Goal: Task Accomplishment & Management: Complete application form

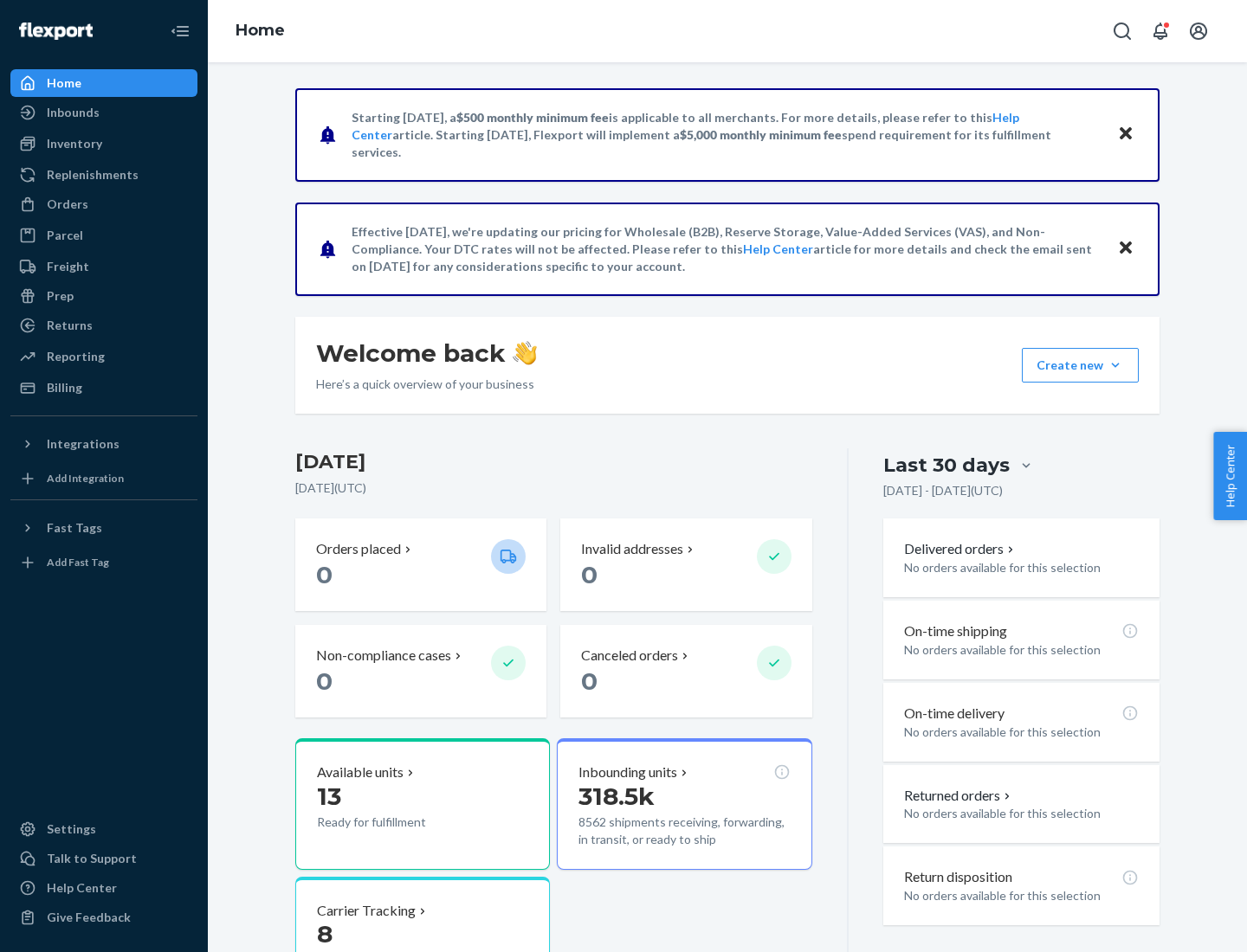
click at [1115, 366] on button "Create new Create new inbound Create new order Create new product" at bounding box center [1080, 366] width 117 height 34
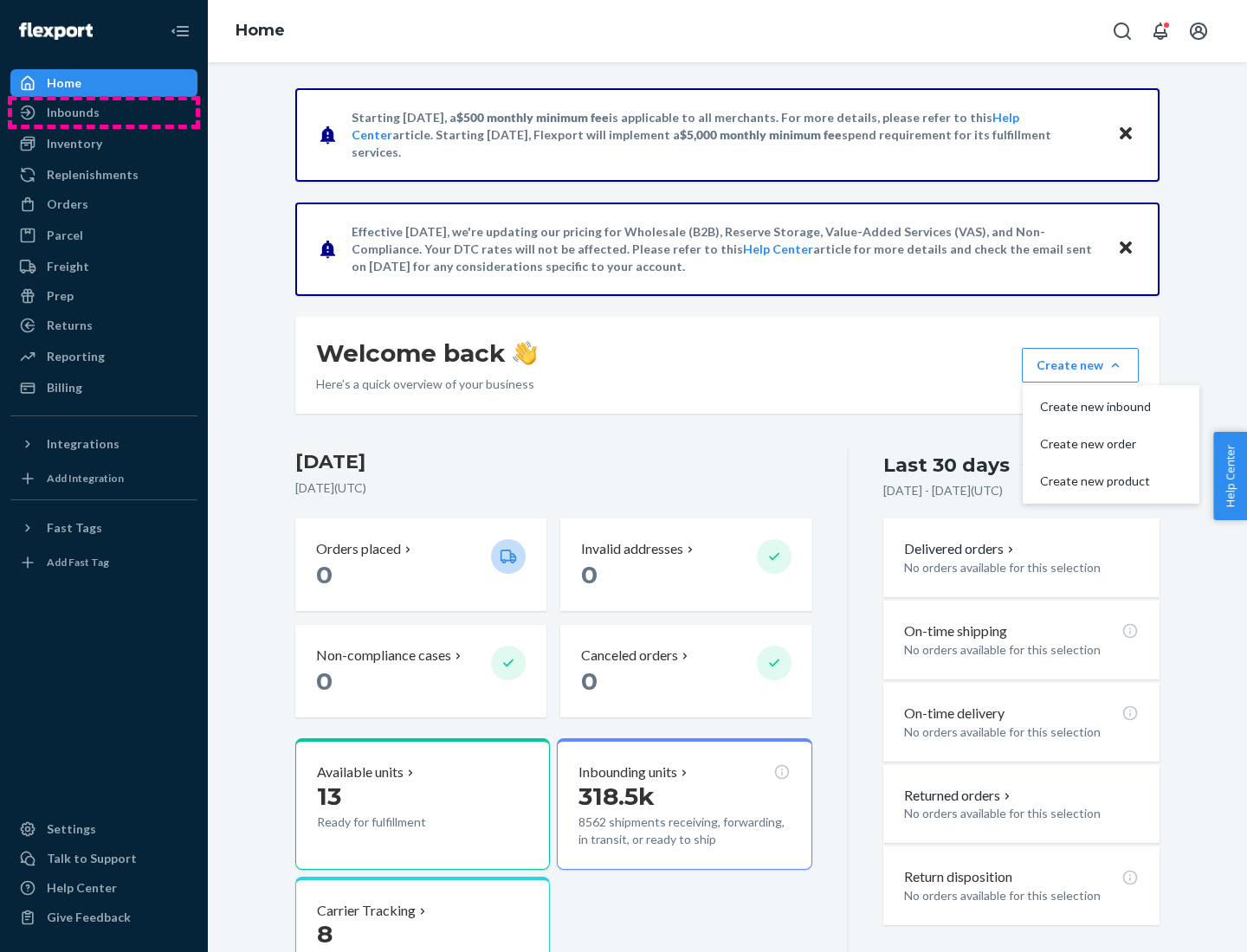
click at [103, 113] on div "Inbounds" at bounding box center [103, 113] width 183 height 25
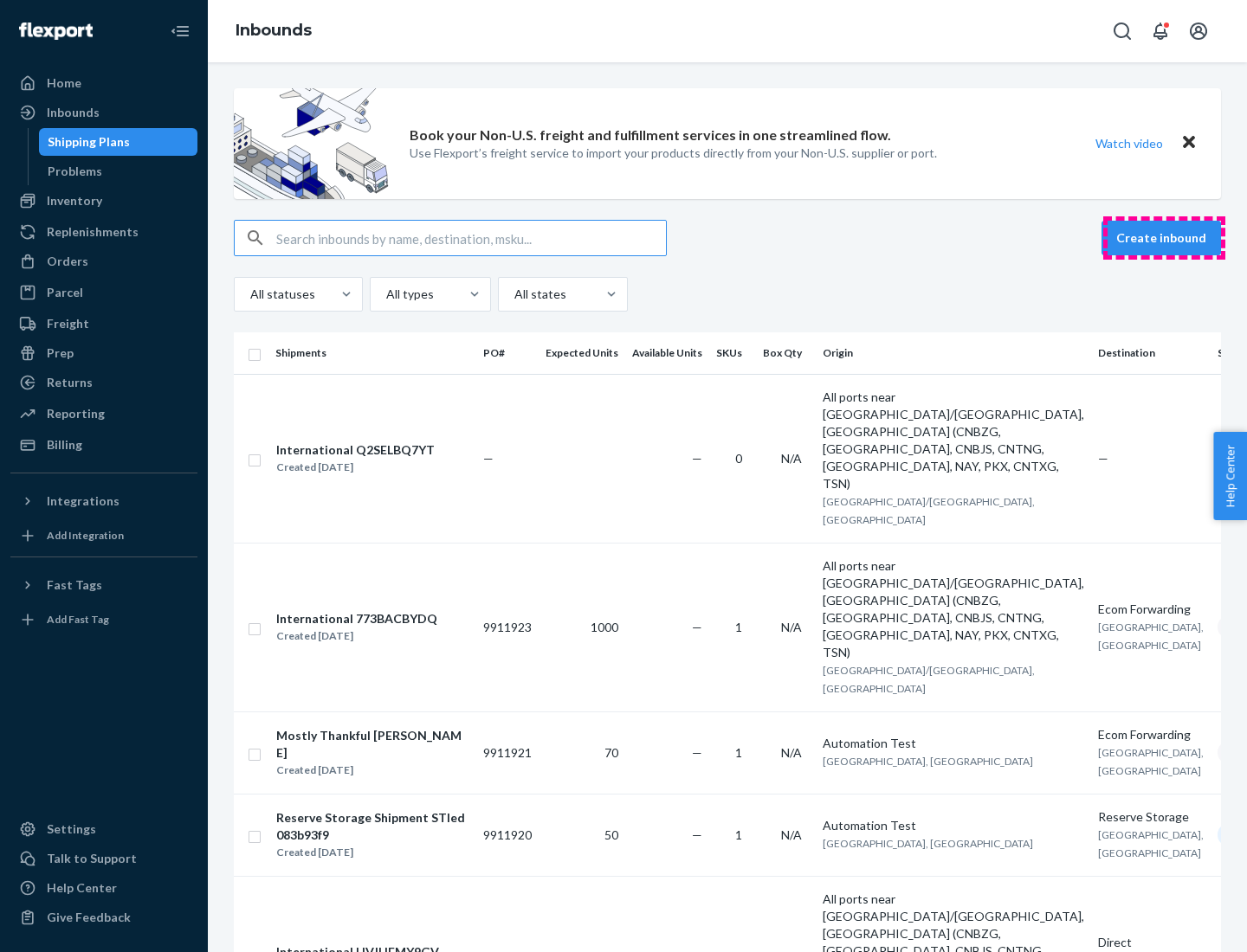
click at [1164, 238] on button "Create inbound" at bounding box center [1162, 238] width 120 height 34
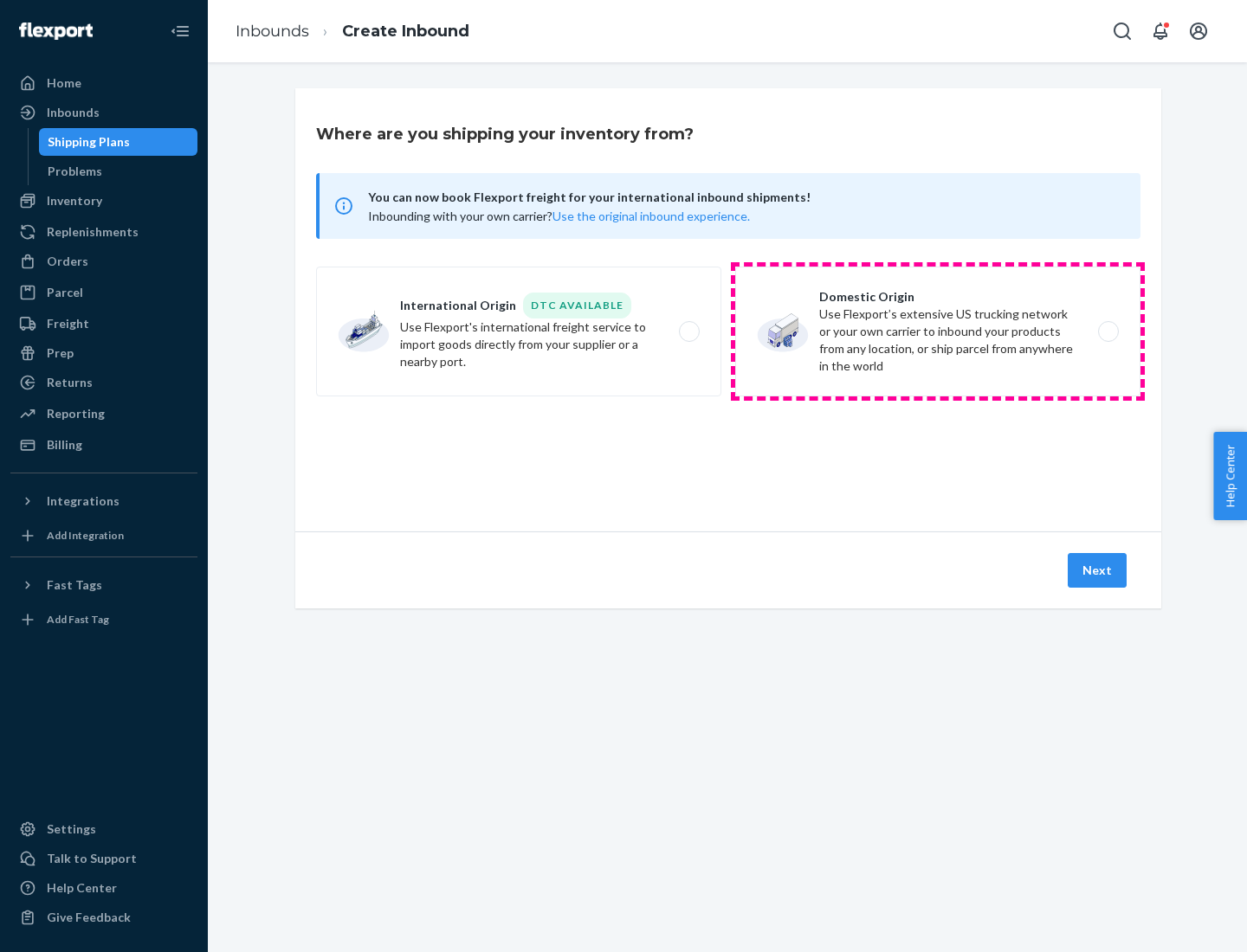
click at [938, 331] on label "Domestic Origin Use Flexport’s extensive US trucking network or your own carrie…" at bounding box center [938, 331] width 405 height 130
click at [1107, 331] on input "Domestic Origin Use Flexport’s extensive US trucking network or your own carrie…" at bounding box center [1113, 332] width 11 height 11
radio input "true"
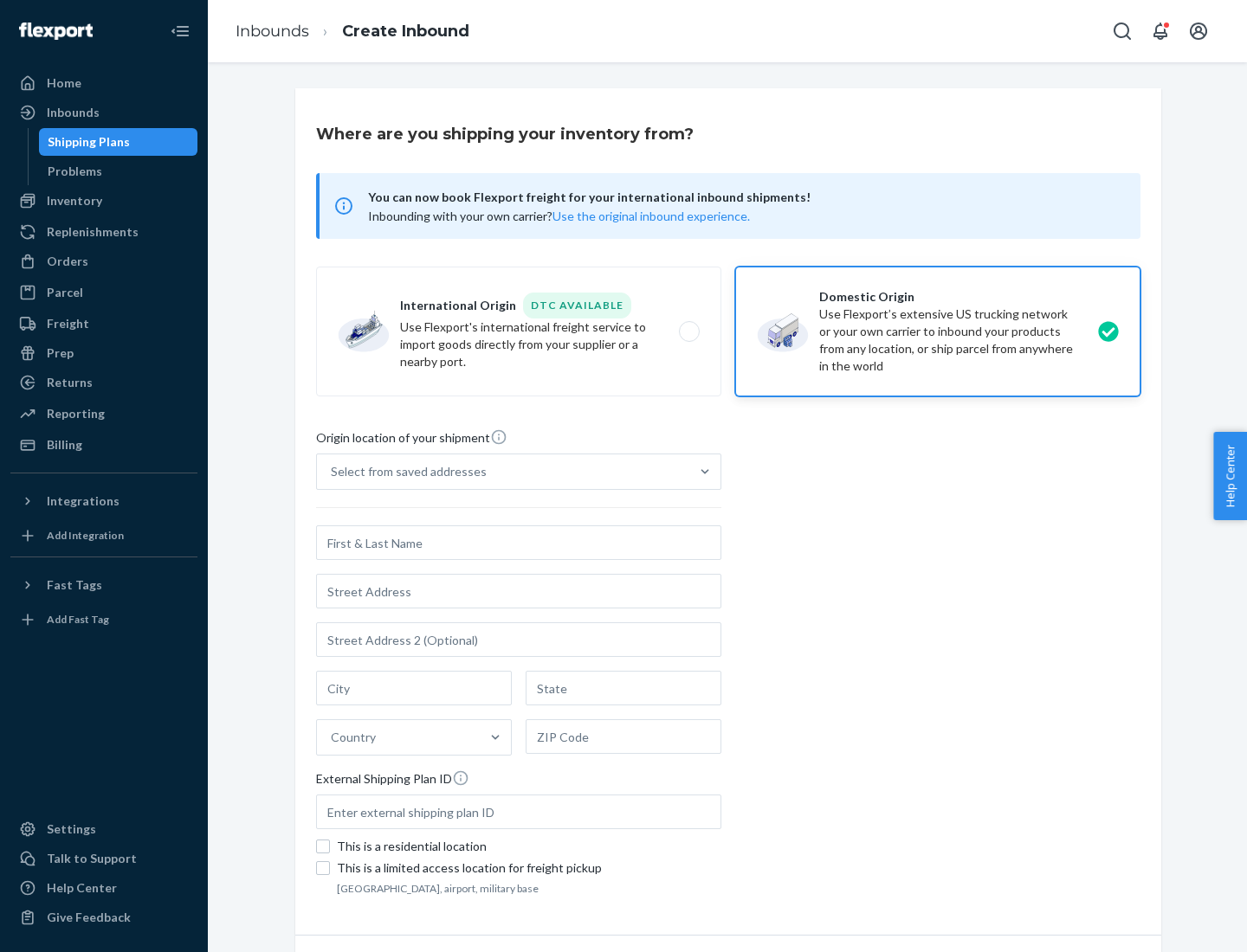
click at [405, 472] on div "Select from saved addresses" at bounding box center [408, 471] width 156 height 17
click at [332, 472] on input "Select from saved addresses" at bounding box center [331, 471] width 2 height 17
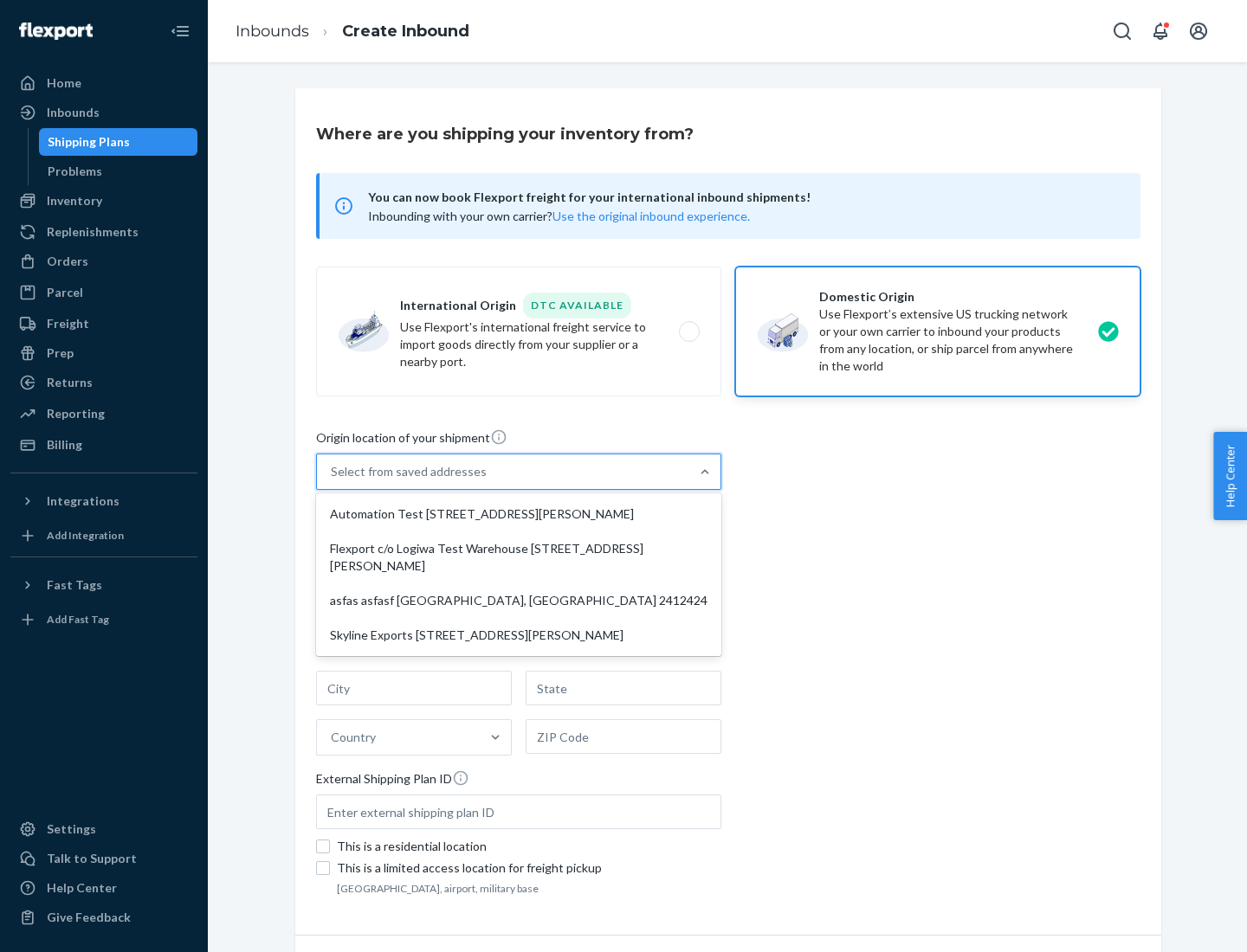
scroll to position [7, 0]
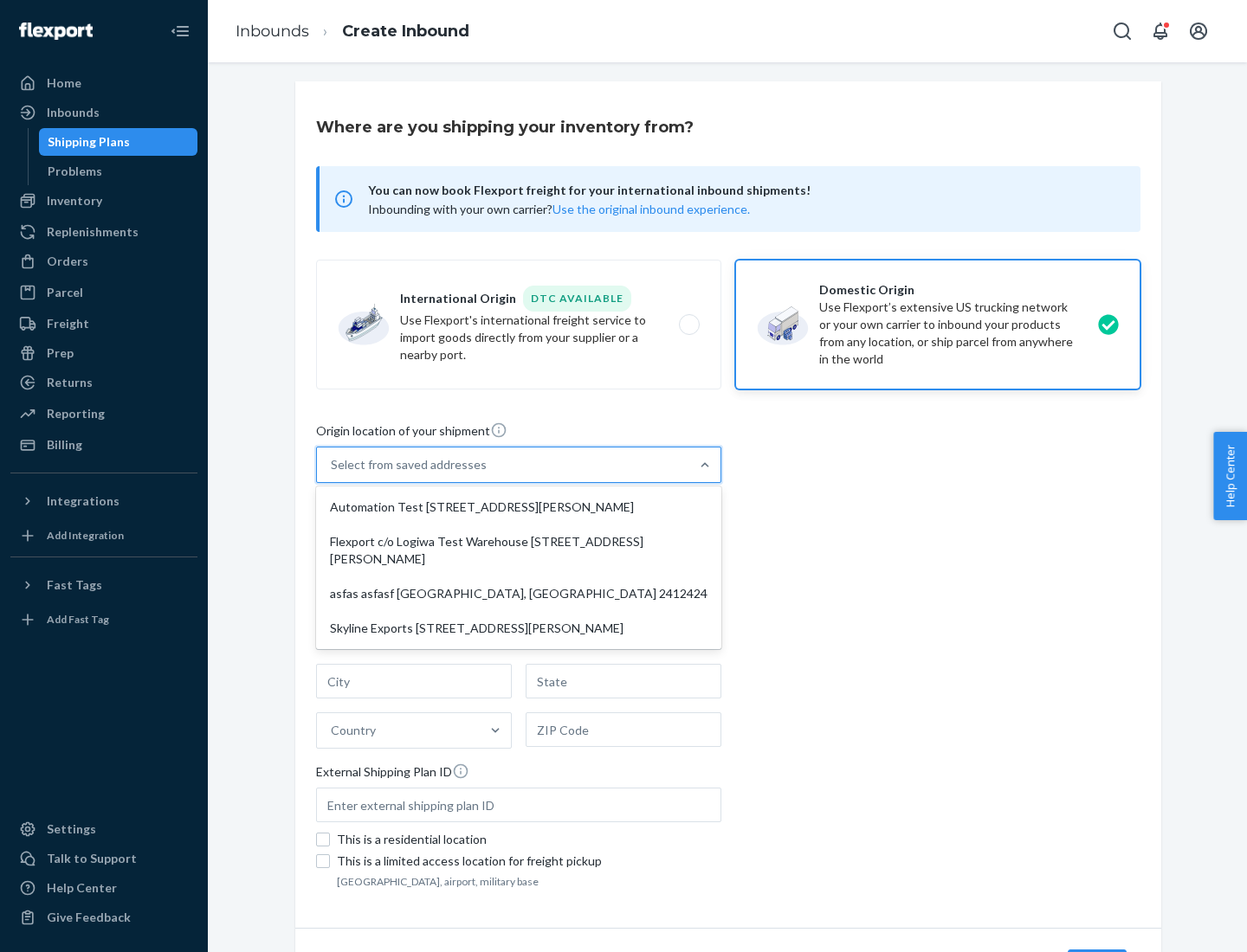
click at [518, 507] on div "Automation Test [STREET_ADDRESS][PERSON_NAME]" at bounding box center [518, 507] width 398 height 34
click at [332, 474] on input "option Automation Test [STREET_ADDRESS][PERSON_NAME] focused, 1 of 4. 4 results…" at bounding box center [331, 465] width 2 height 17
type input "Automation Test"
type input "9th Floor"
type input "[GEOGRAPHIC_DATA]"
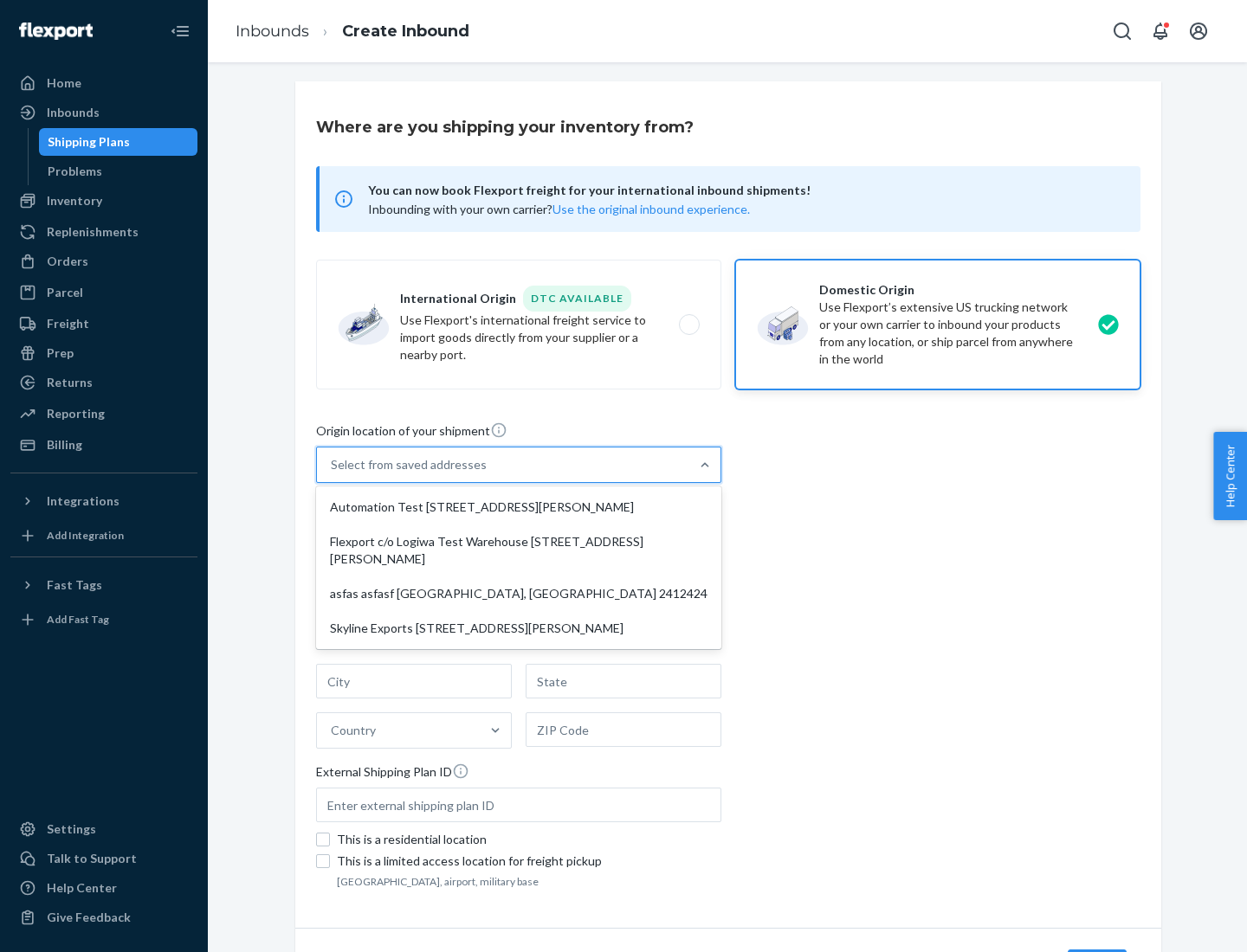
type input "CA"
type input "94104"
type input "[STREET_ADDRESS][PERSON_NAME]"
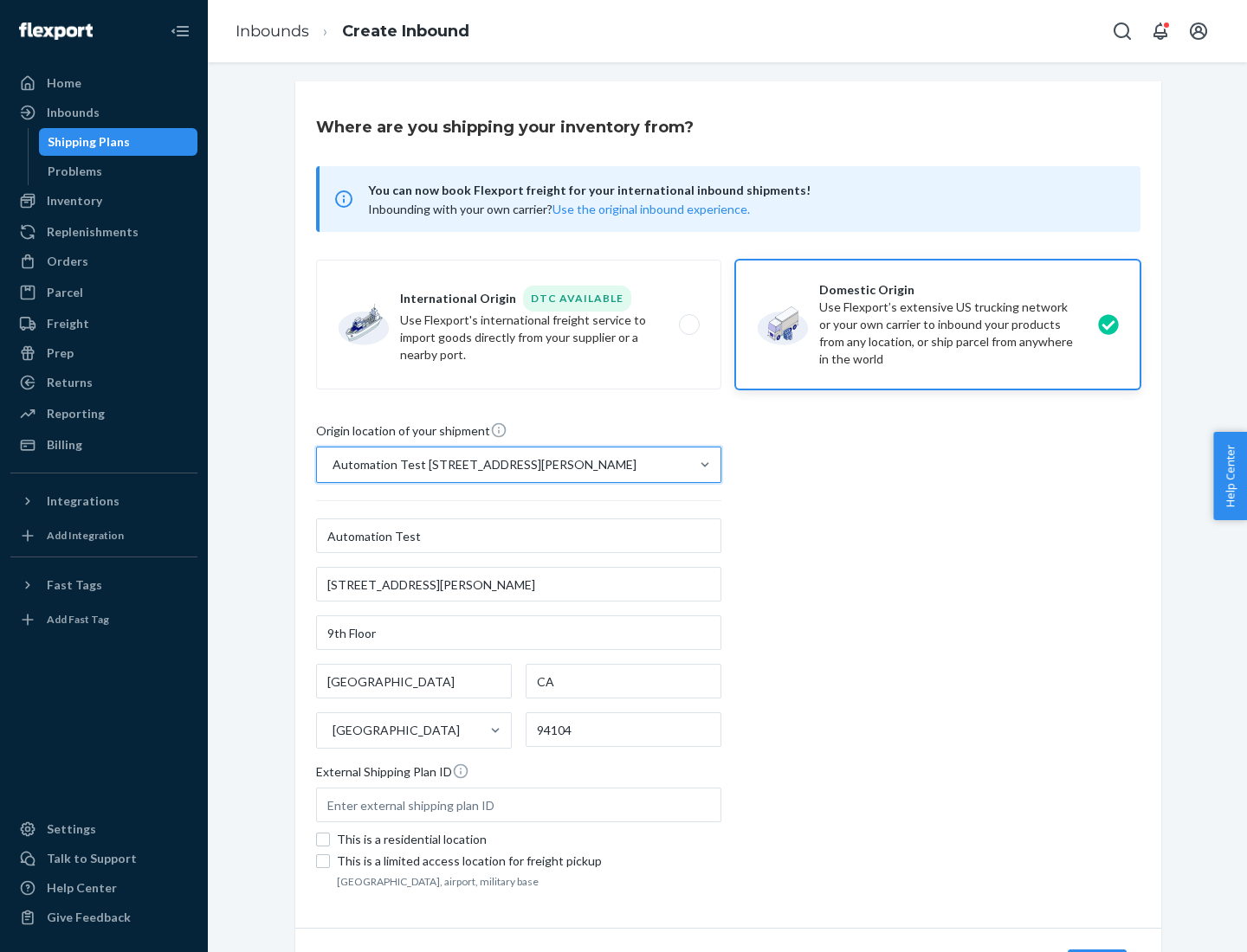
scroll to position [102, 0]
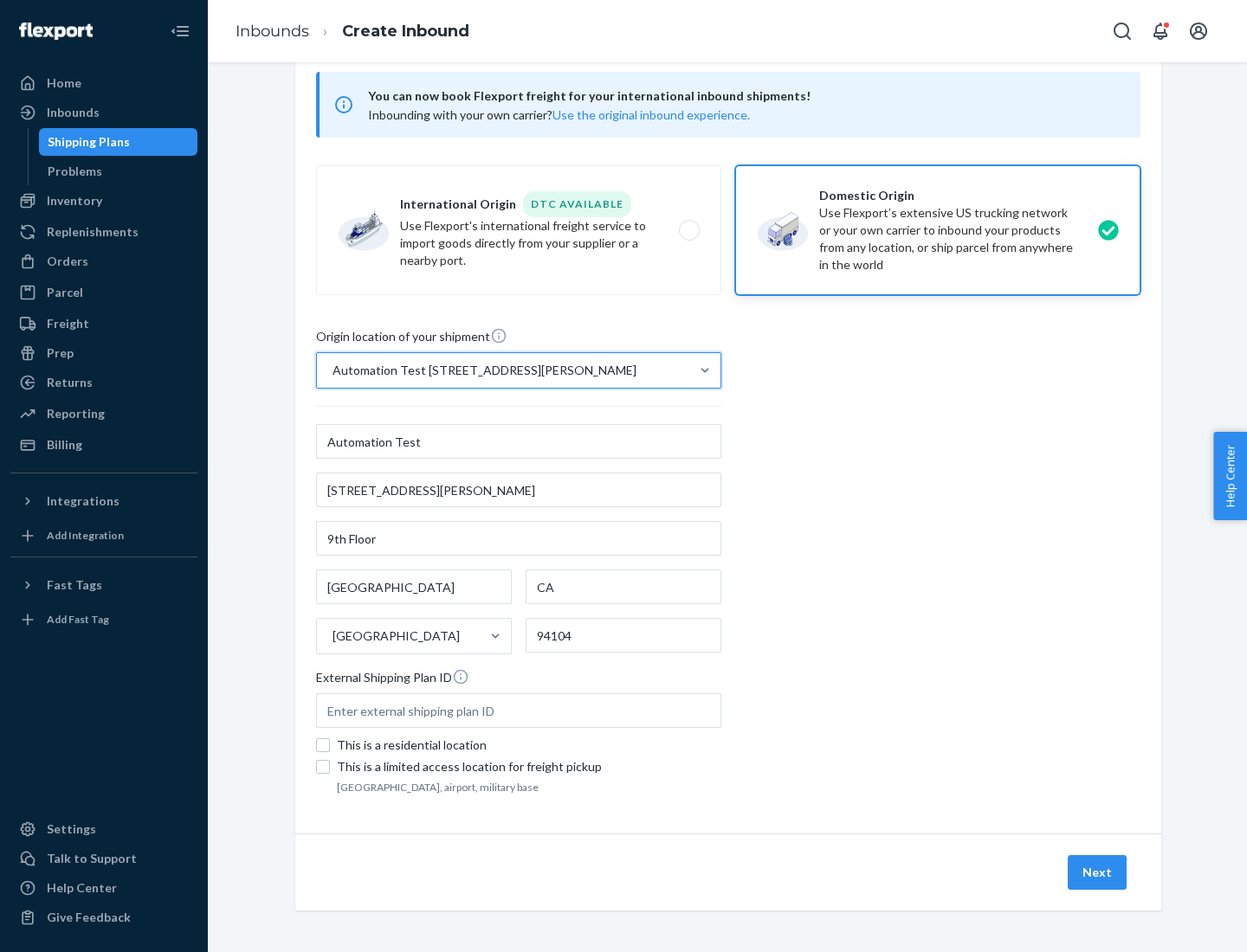
click at [1098, 873] on button "Next" at bounding box center [1096, 873] width 59 height 34
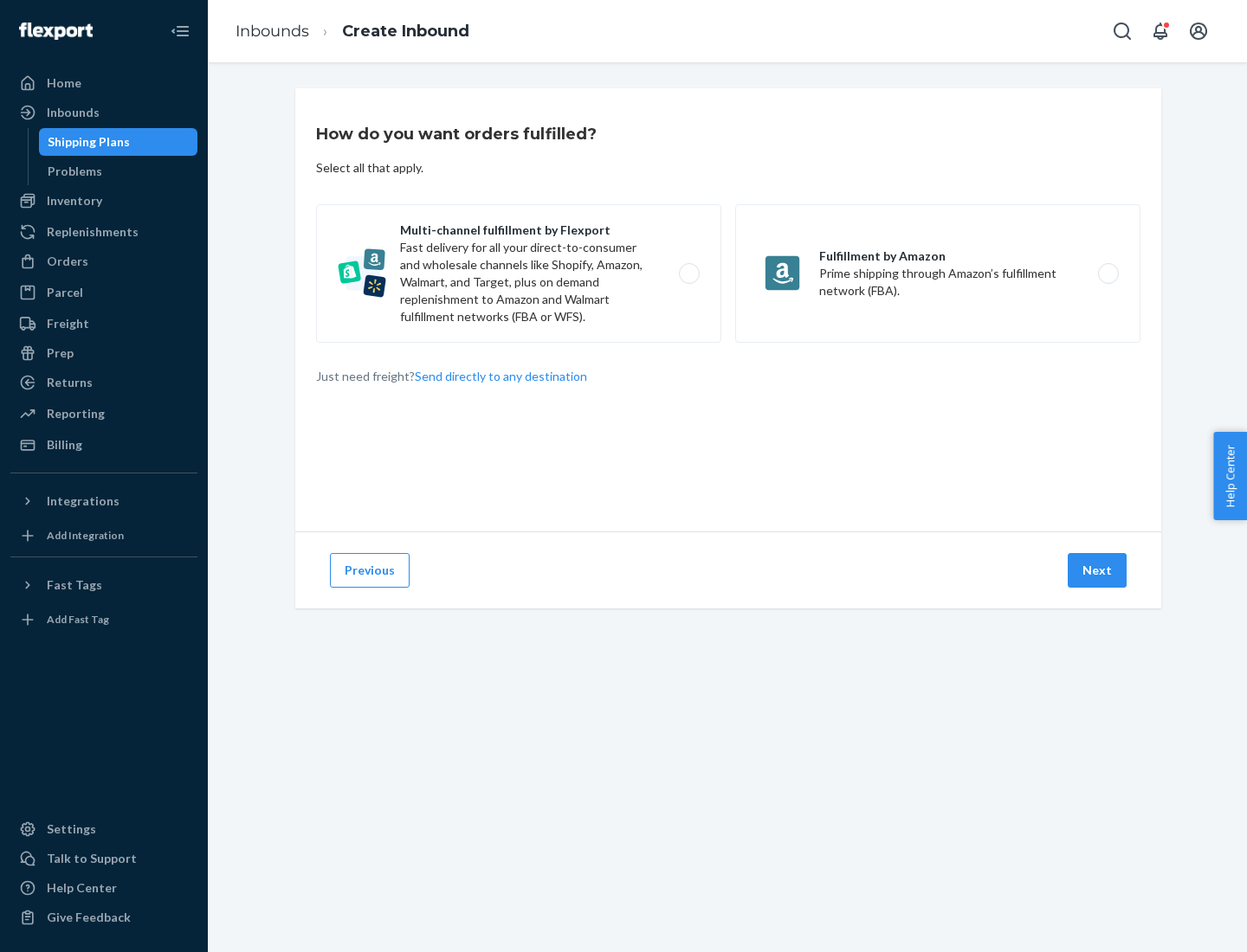
click at [518, 273] on label "Multi-channel fulfillment by Flexport Fast delivery for all your direct-to-cons…" at bounding box center [518, 273] width 405 height 139
click at [688, 273] on input "Multi-channel fulfillment by Flexport Fast delivery for all your direct-to-cons…" at bounding box center [693, 274] width 11 height 11
radio input "true"
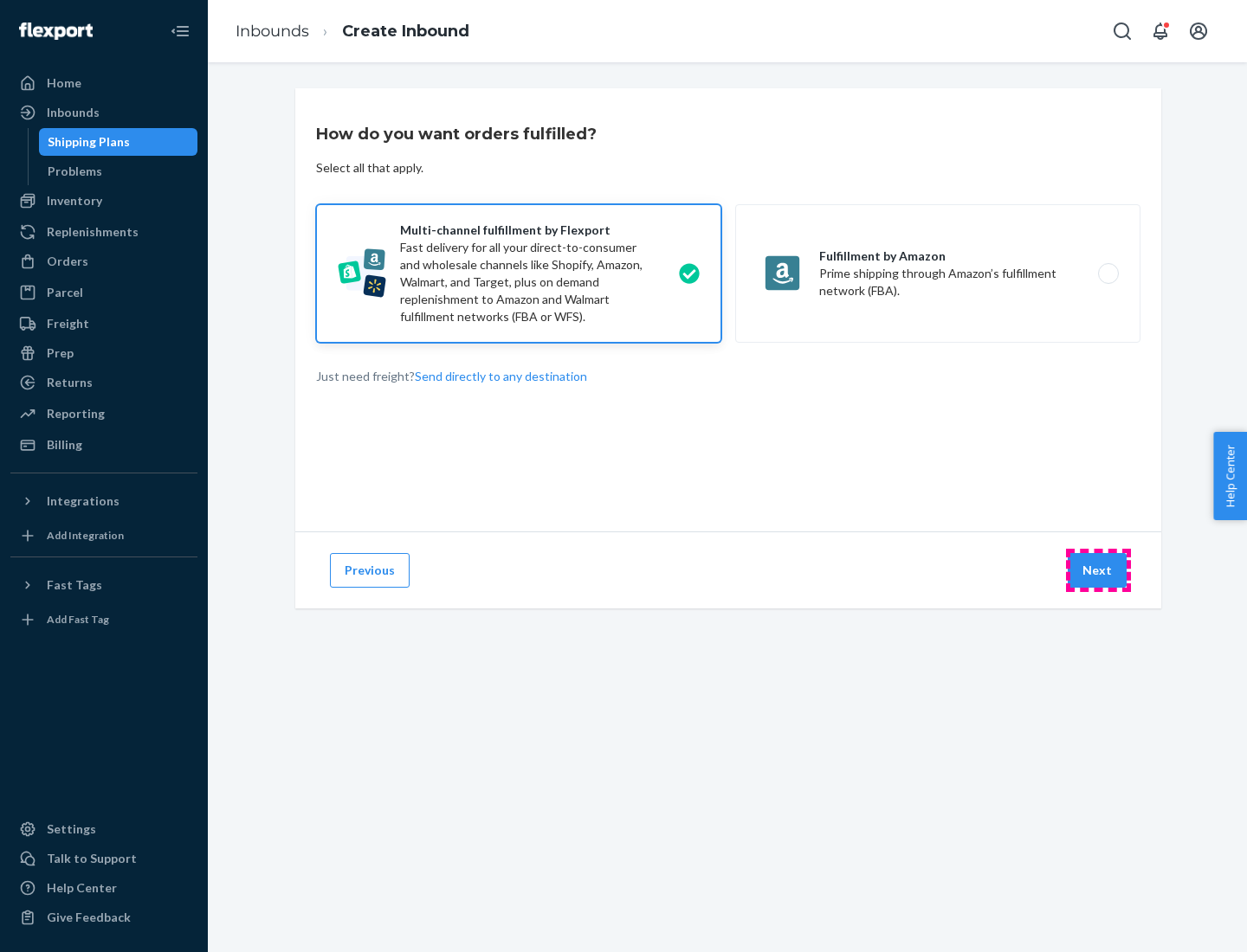
click at [1098, 571] on button "Next" at bounding box center [1096, 571] width 59 height 34
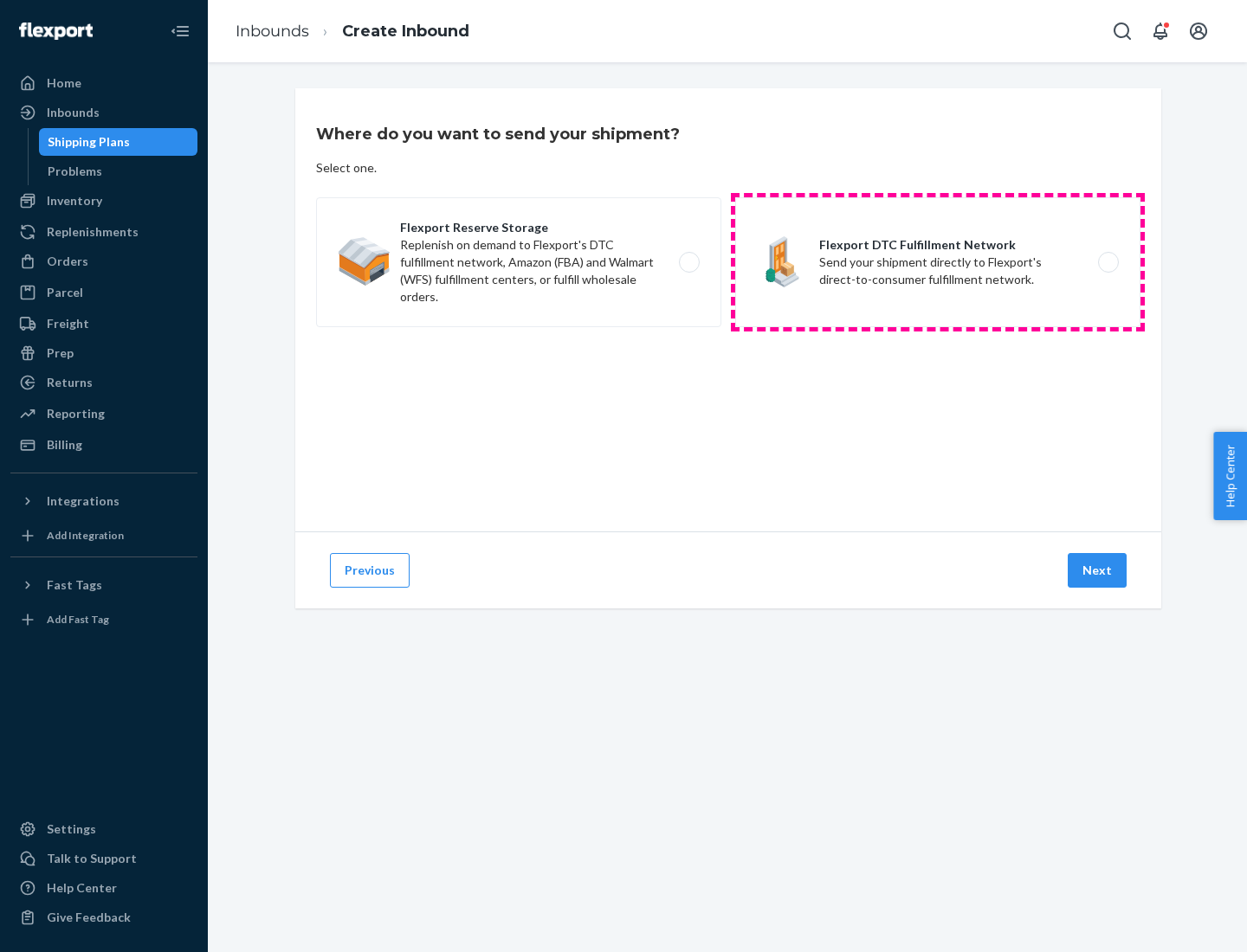
click at [938, 262] on label "Flexport DTC Fulfillment Network Send your shipment directly to Flexport's dire…" at bounding box center [938, 262] width 405 height 130
click at [1107, 262] on input "Flexport DTC Fulfillment Network Send your shipment directly to Flexport's dire…" at bounding box center [1113, 262] width 11 height 11
radio input "true"
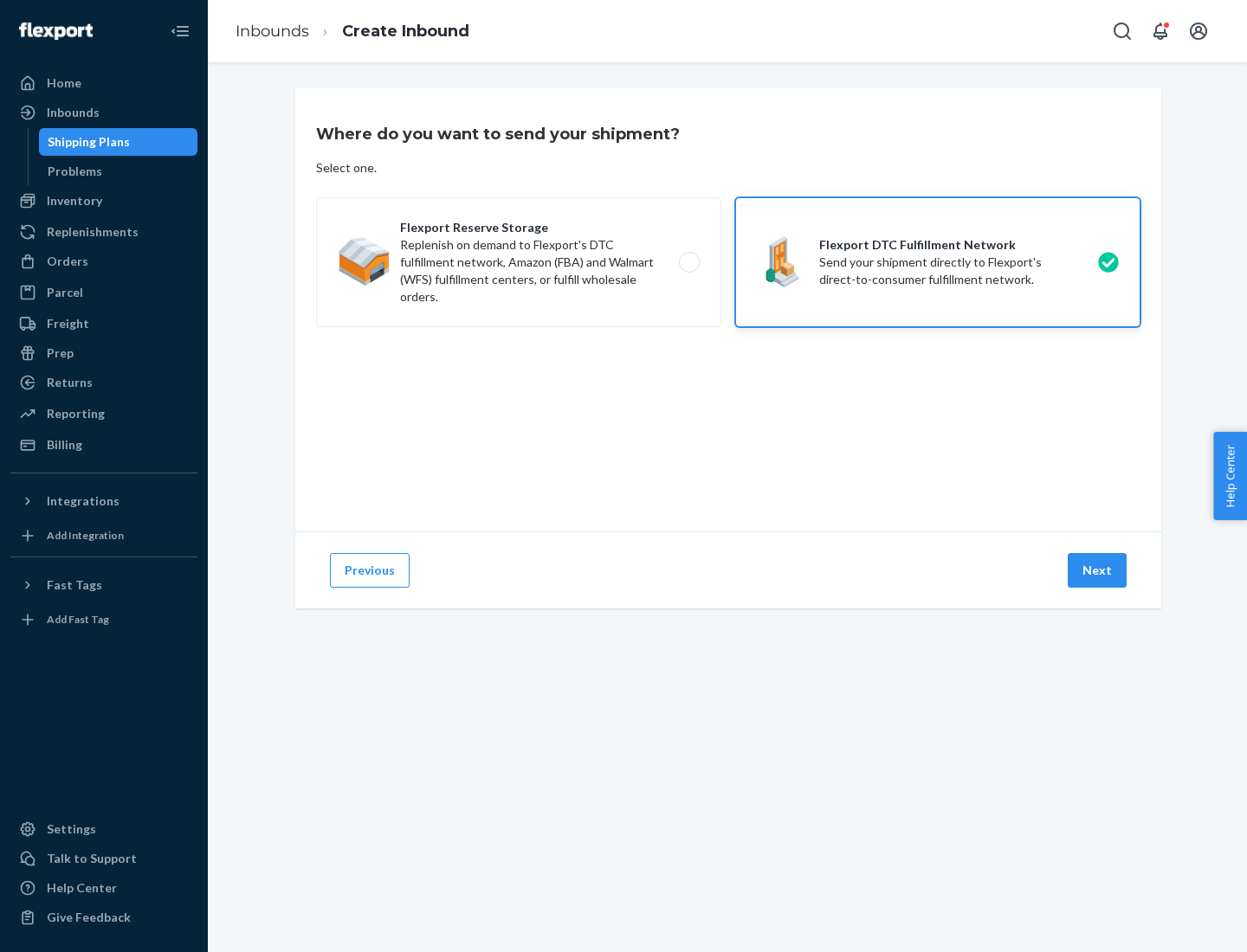
click at [1098, 571] on button "Next" at bounding box center [1096, 571] width 59 height 34
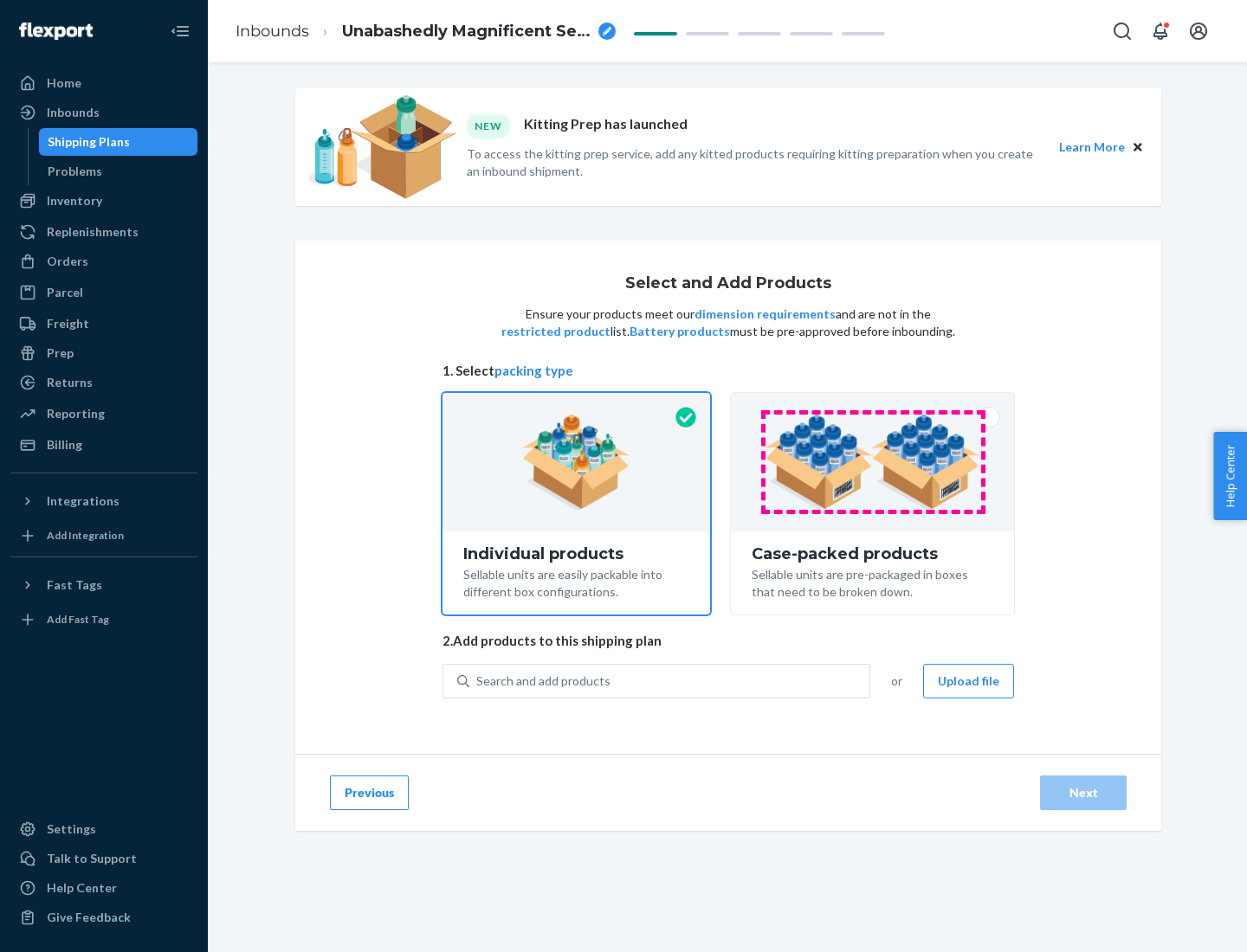
click at [873, 462] on img at bounding box center [872, 462] width 216 height 95
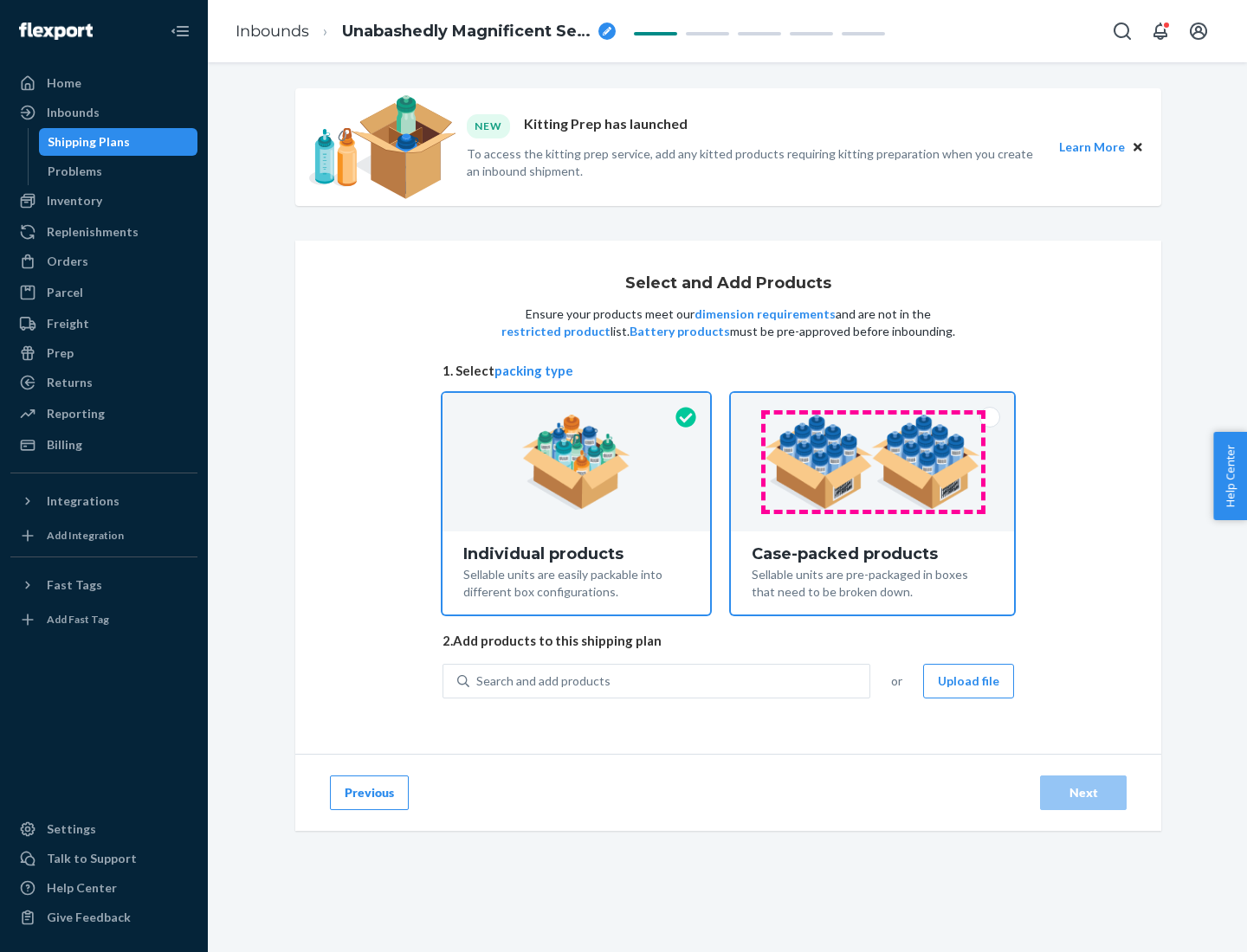
click at [873, 405] on input "Case-packed products Sellable units are pre-packaged in boxes that need to be b…" at bounding box center [872, 398] width 11 height 11
radio input "true"
radio input "false"
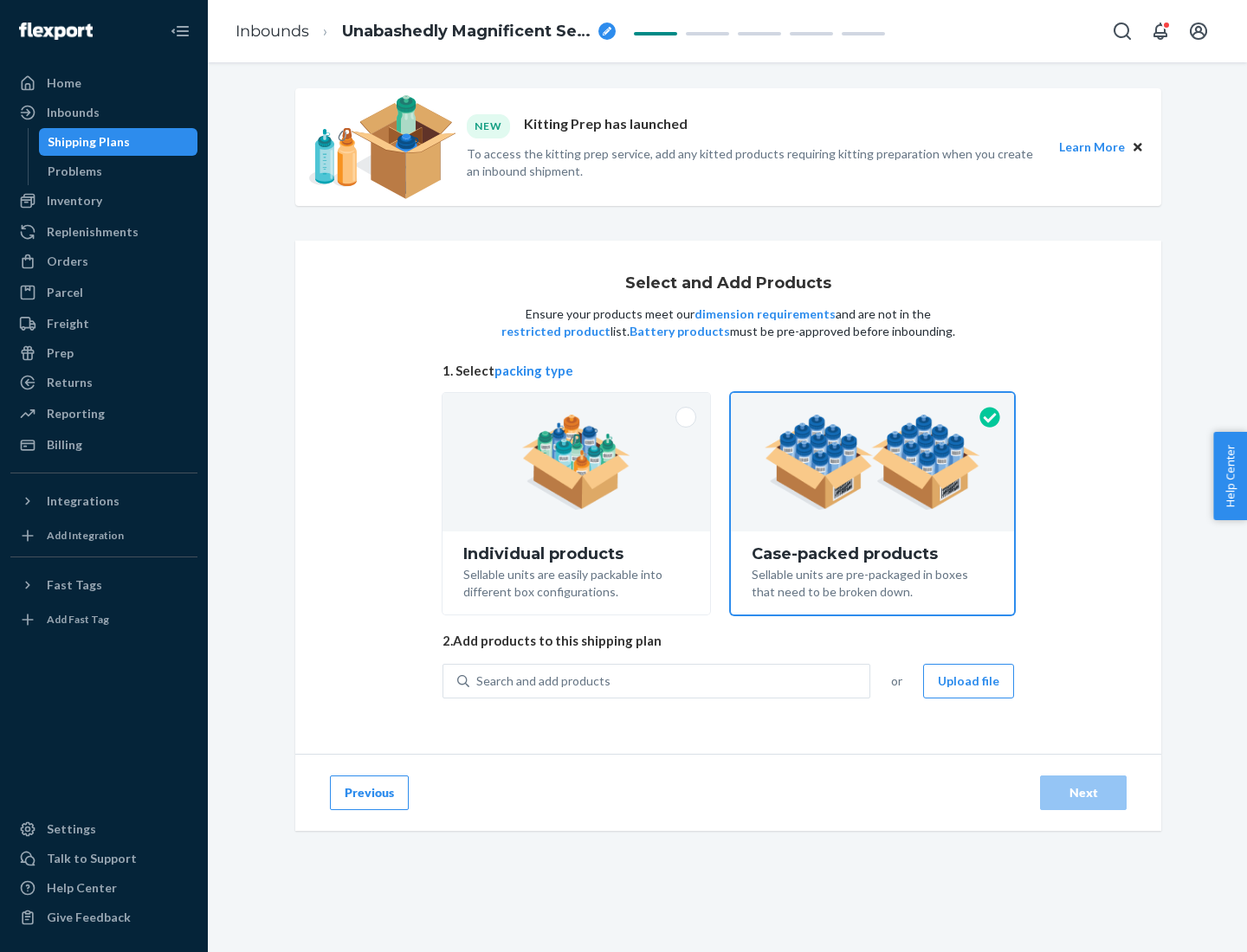
click at [670, 681] on div "Search and add products" at bounding box center [669, 682] width 400 height 31
click at [478, 681] on input "Search and add products" at bounding box center [477, 681] width 2 height 17
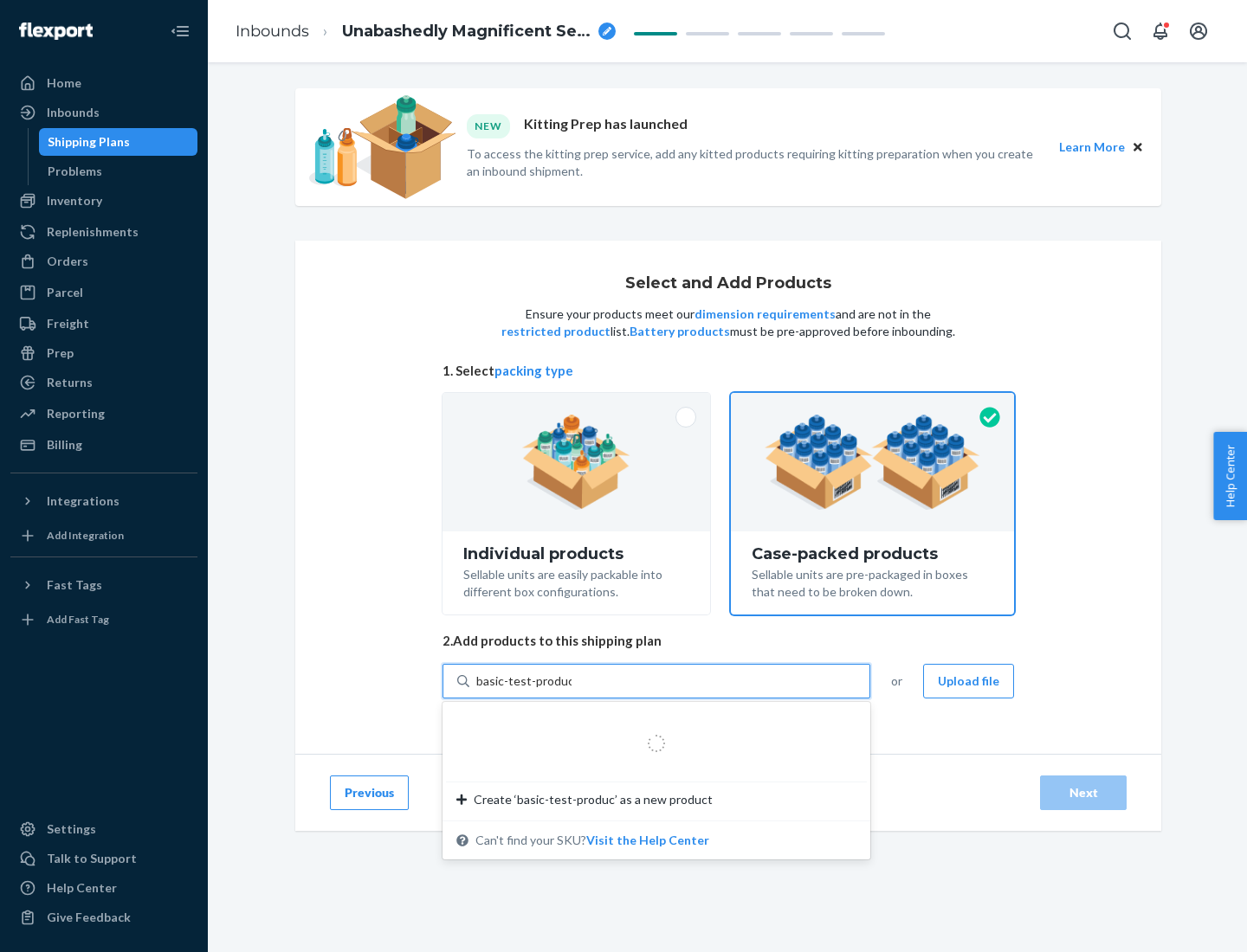
type input "basic-test-product-1"
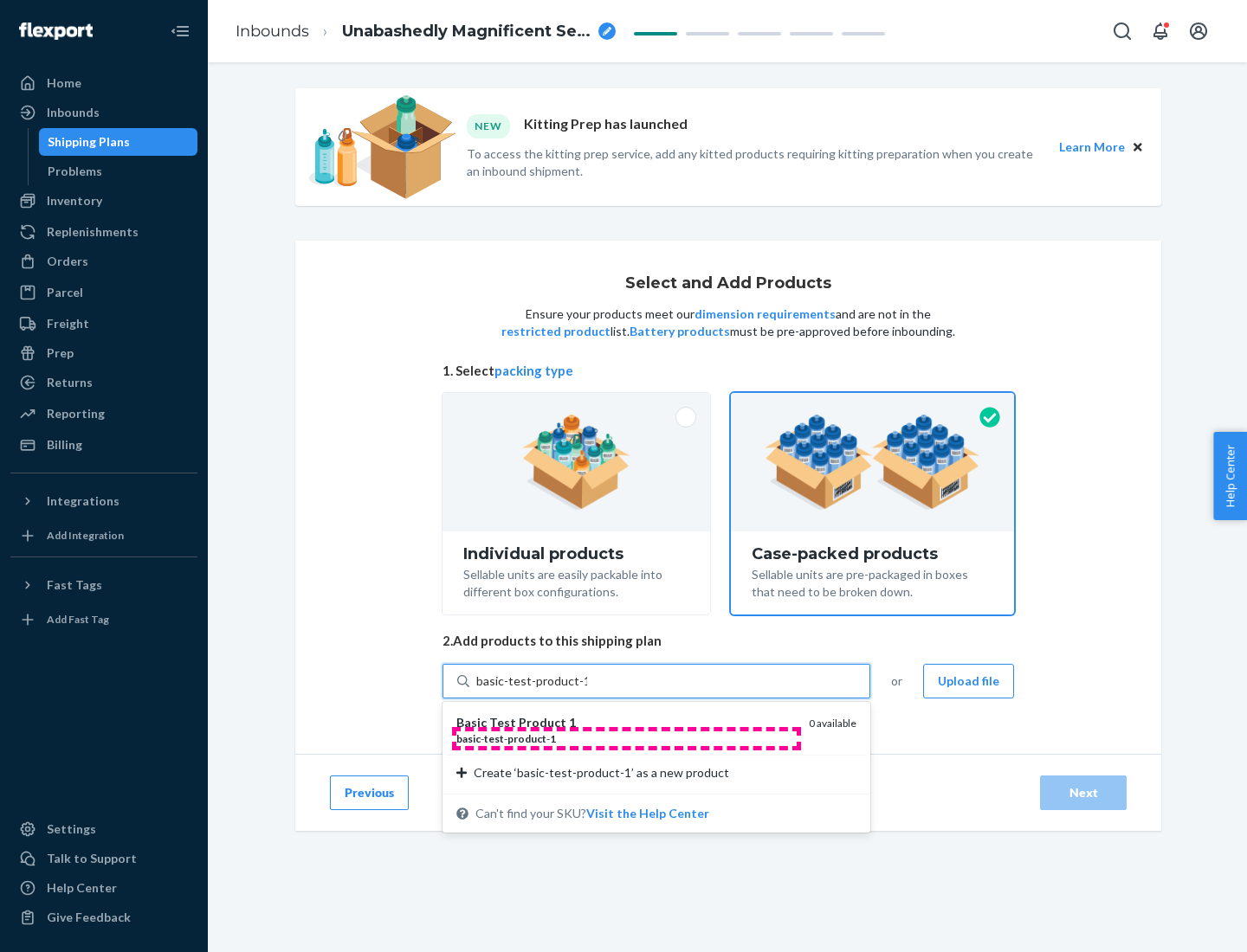
click at [626, 739] on div "basic - test - product - 1" at bounding box center [625, 739] width 339 height 15
click at [587, 690] on input "basic-test-product-1" at bounding box center [532, 681] width 111 height 17
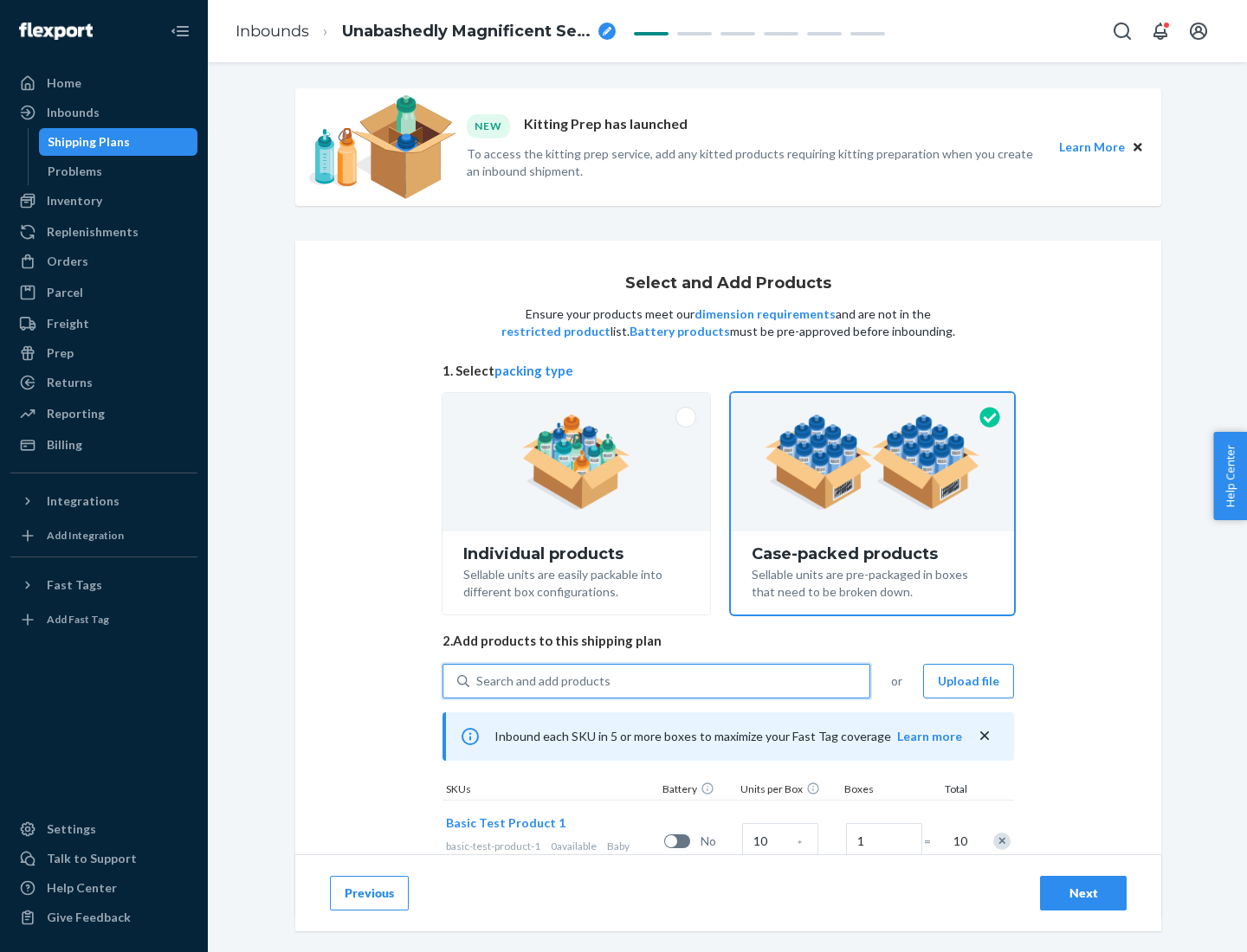
scroll to position [63, 0]
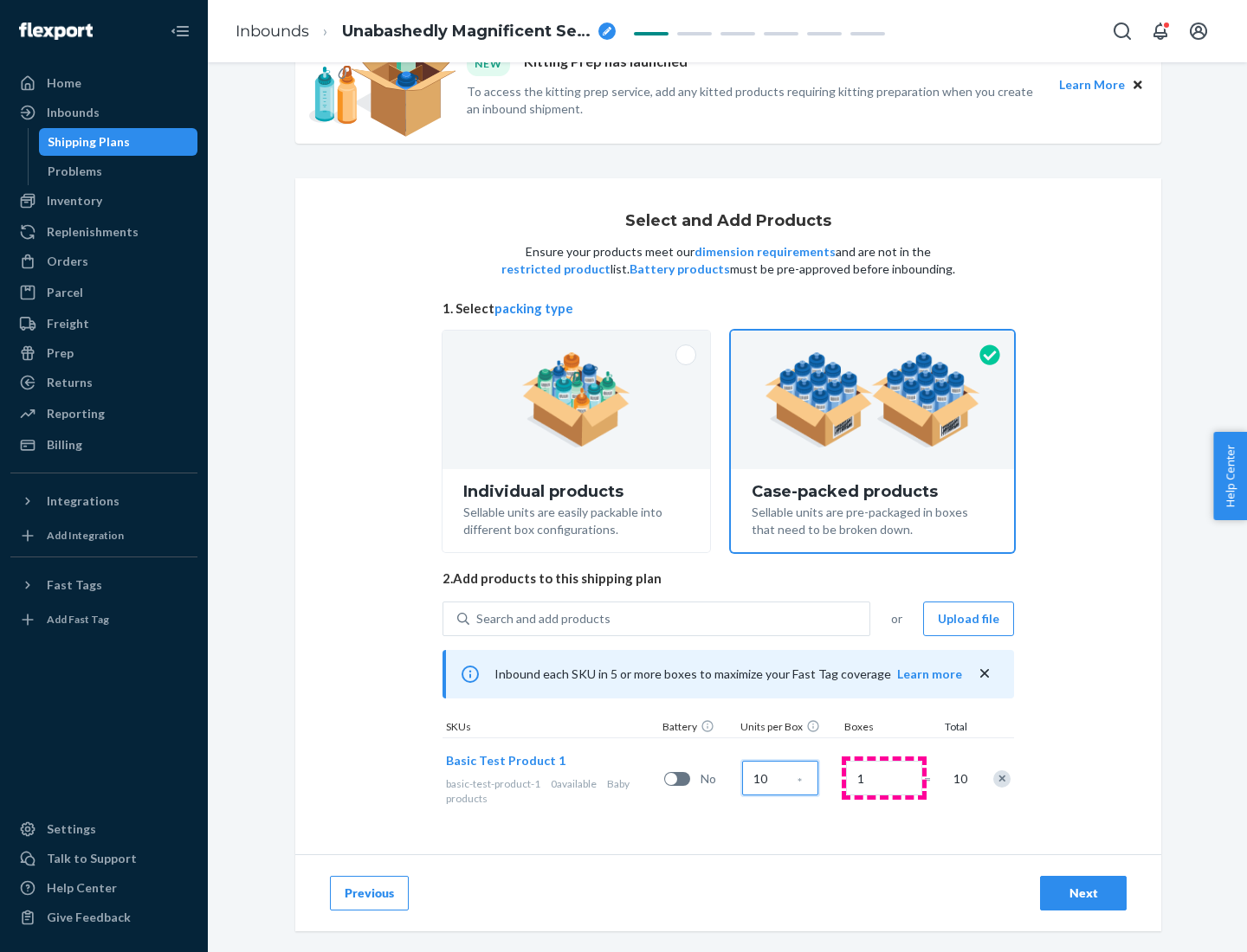
type input "10"
type input "7"
click at [1084, 894] on div "Next" at bounding box center [1083, 893] width 57 height 17
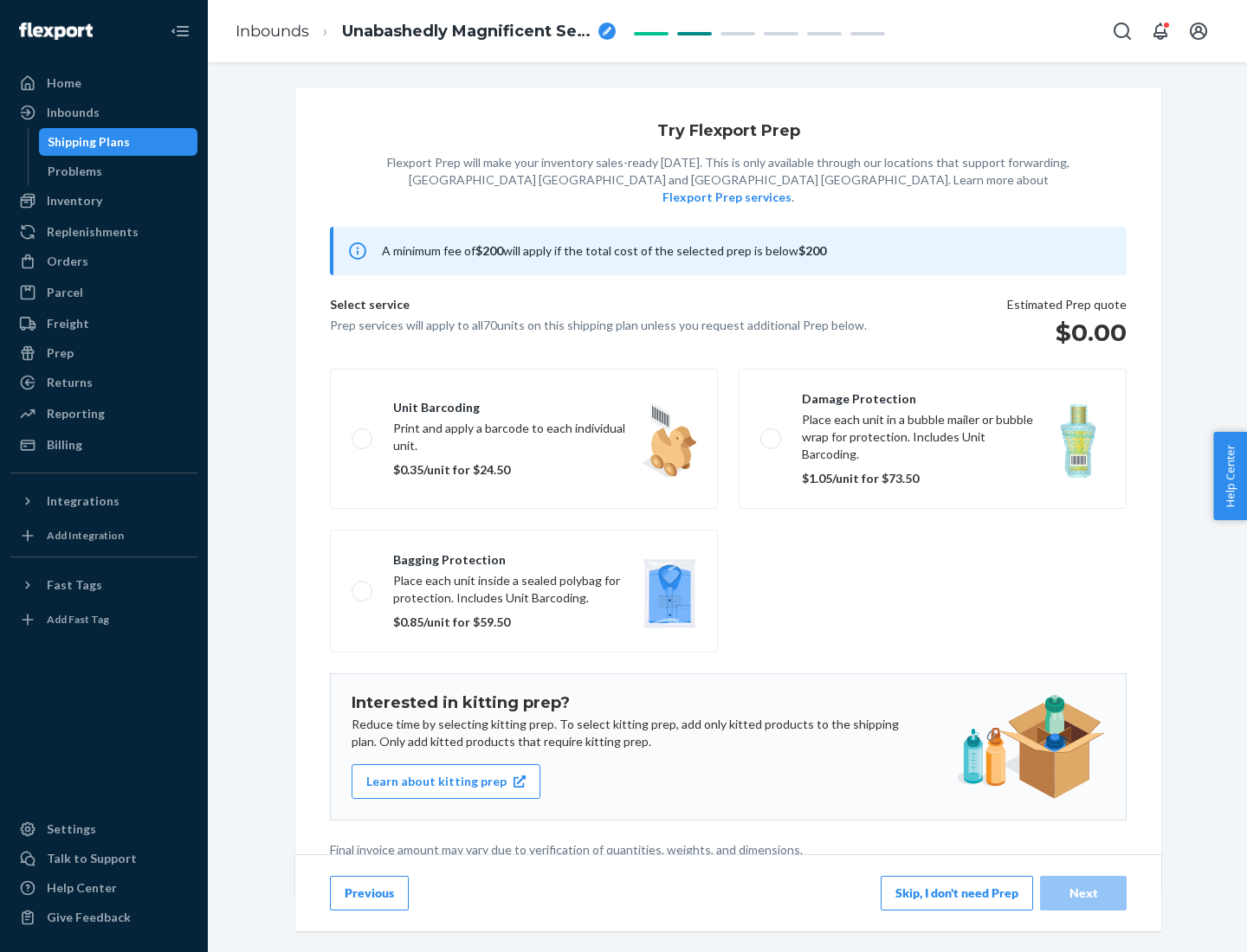
scroll to position [5, 0]
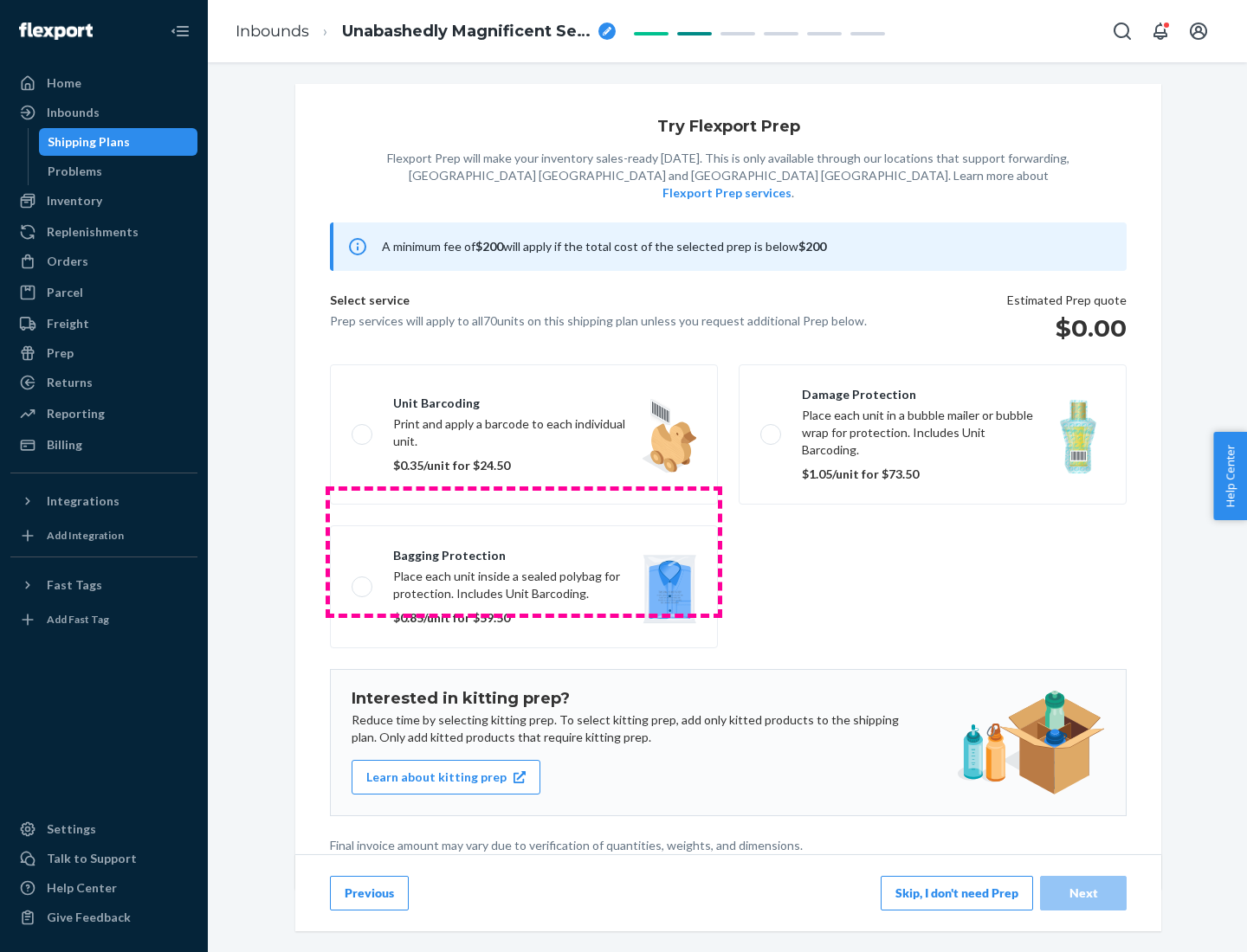
click at [524, 552] on label "Bagging protection Place each unit inside a sealed polybag for protection. Incl…" at bounding box center [523, 586] width 388 height 123
click at [363, 581] on input "Bagging protection Place each unit inside a sealed polybag for protection. Incl…" at bounding box center [357, 586] width 11 height 11
checkbox input "true"
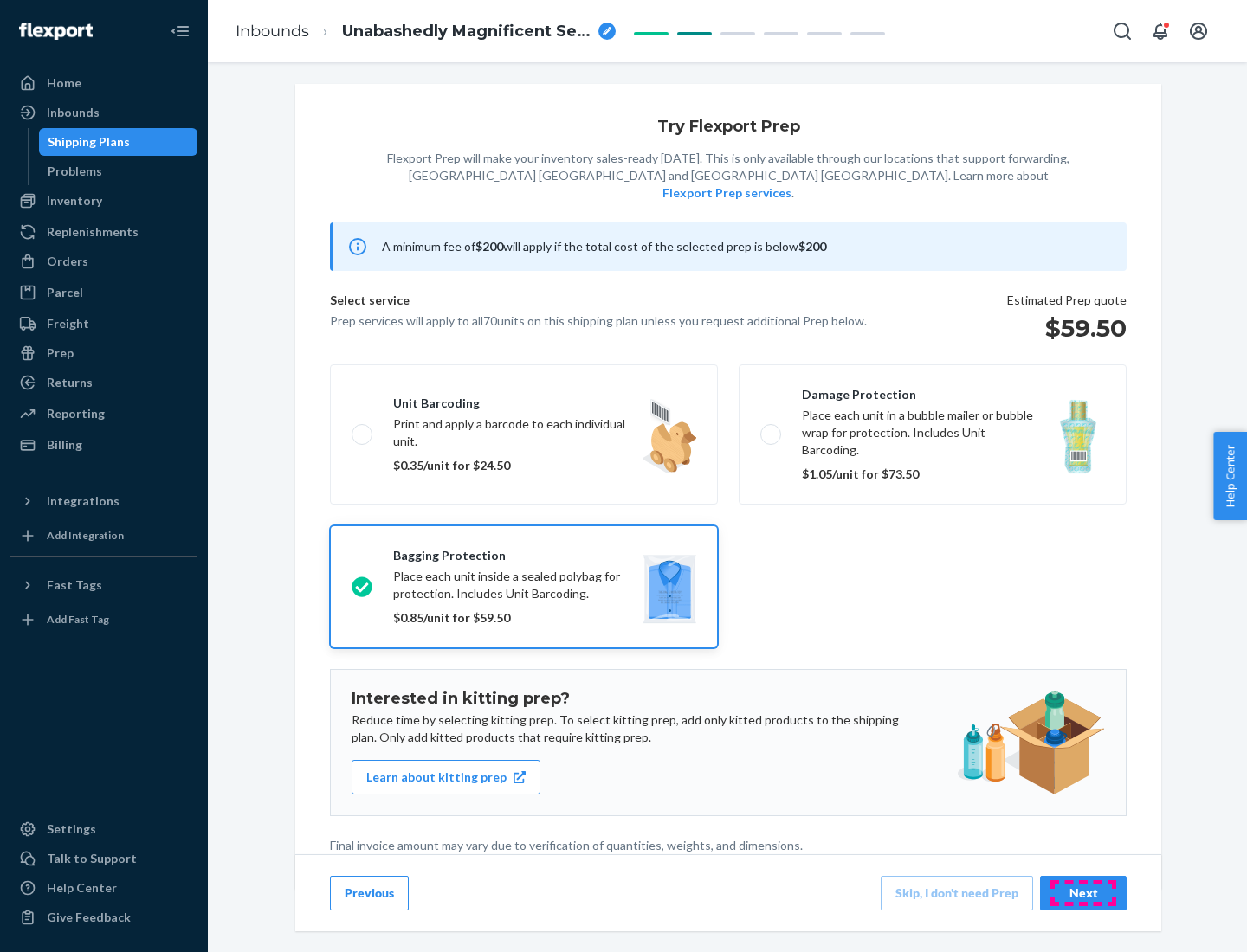
click at [1084, 893] on div "Next" at bounding box center [1083, 893] width 57 height 17
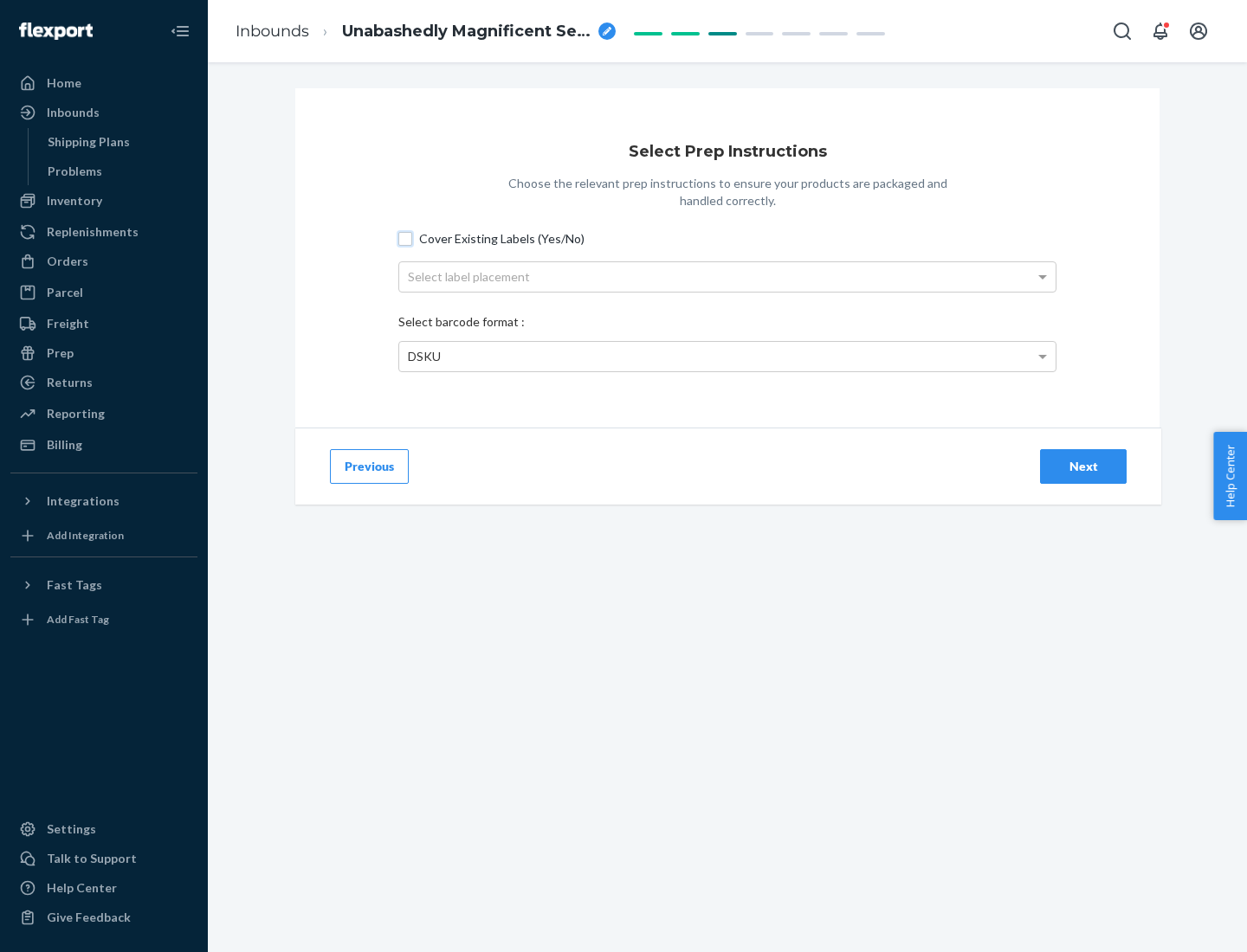
click at [405, 238] on input "Cover Existing Labels (Yes/No)" at bounding box center [405, 239] width 14 height 14
checkbox input "true"
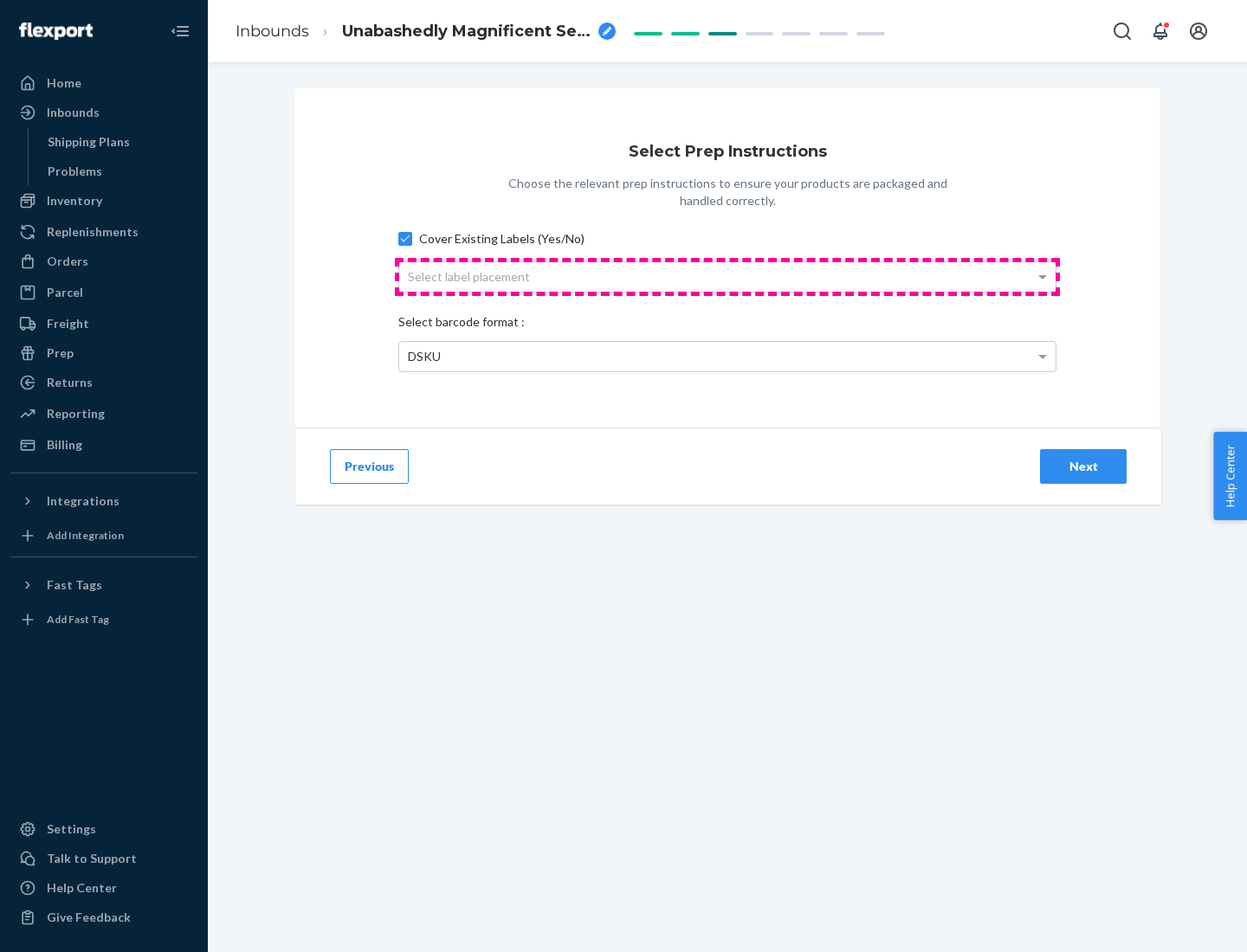
click at [727, 276] on div "Select label placement" at bounding box center [727, 277] width 656 height 29
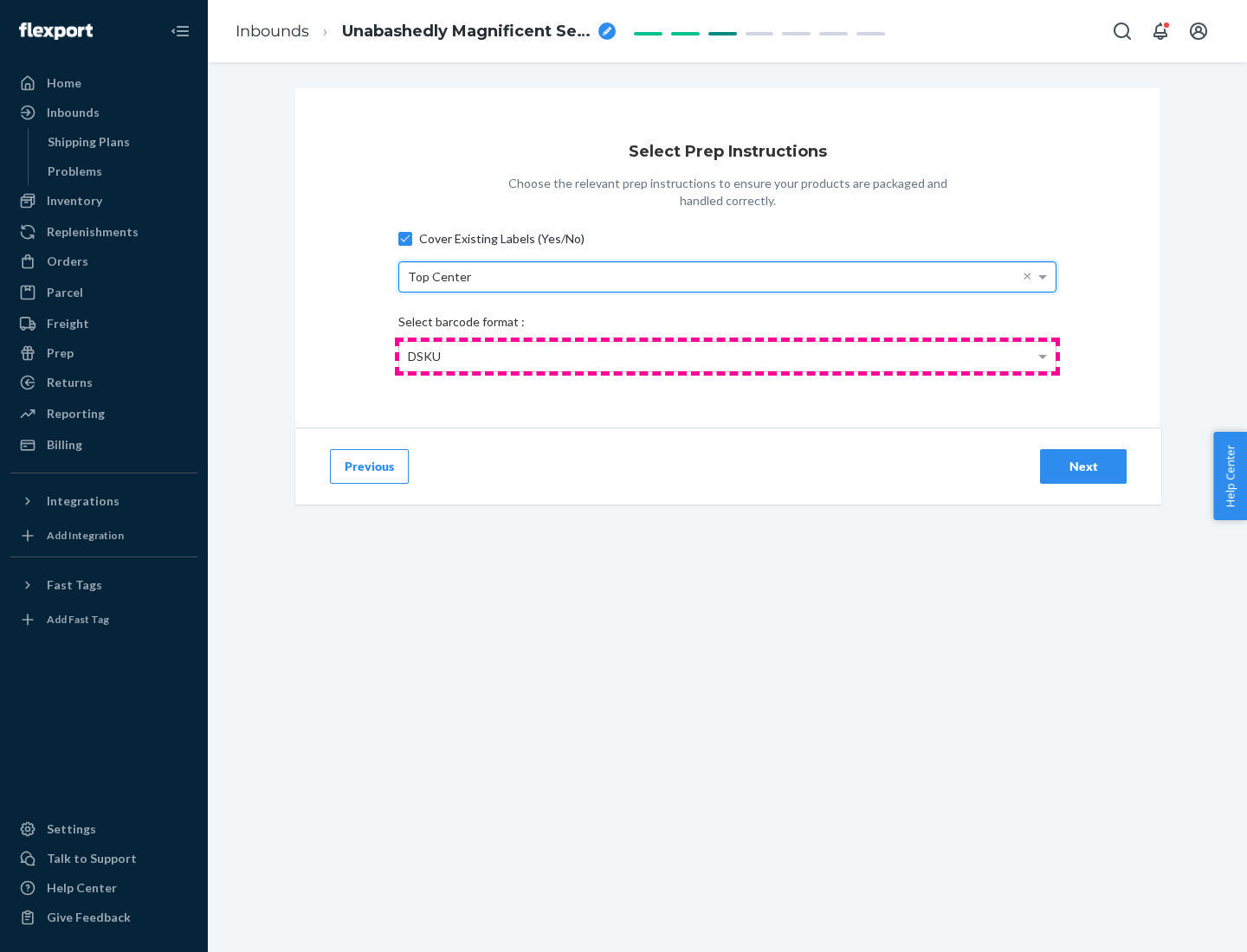
click at [727, 356] on div "DSKU" at bounding box center [727, 357] width 656 height 29
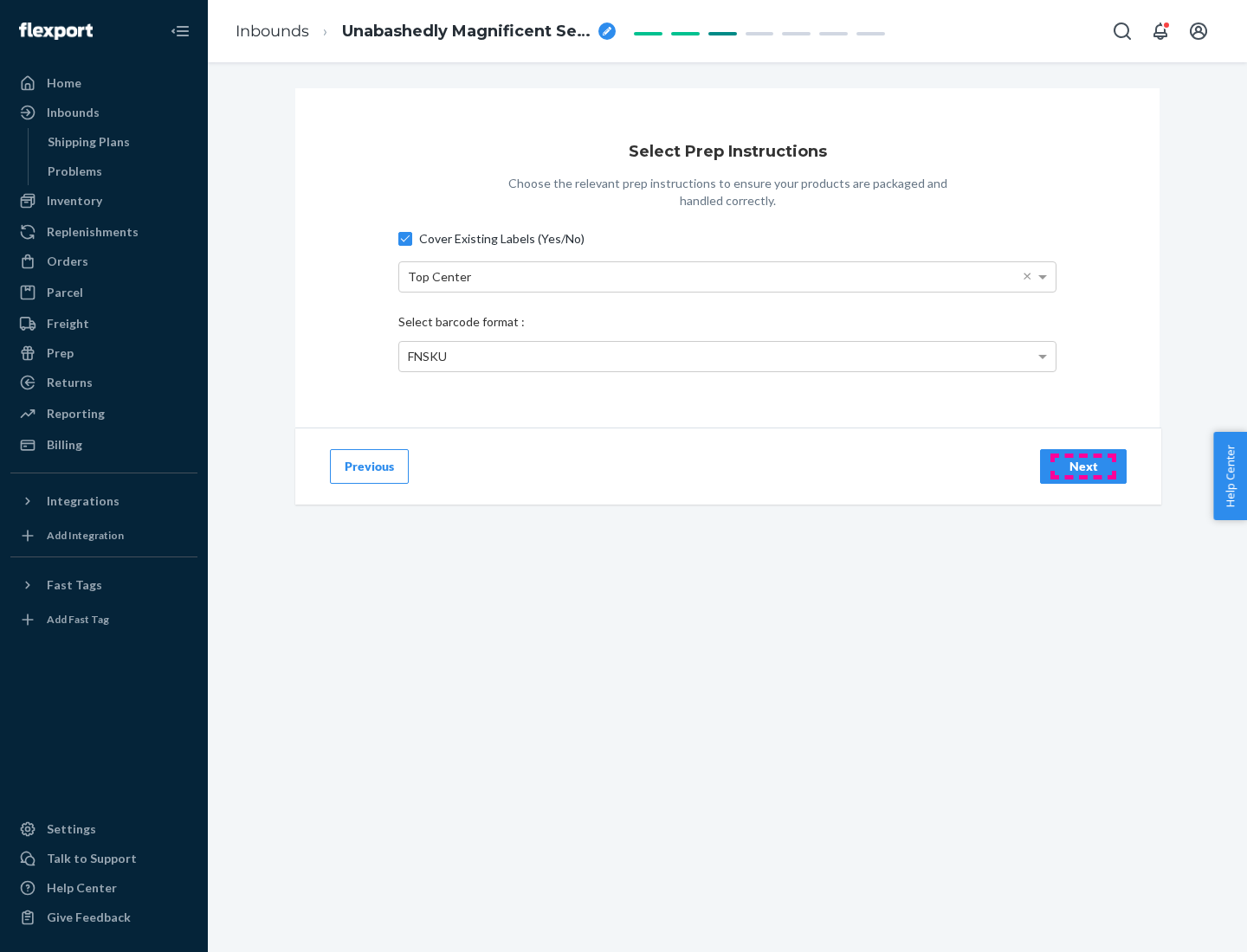
click at [1084, 466] on div "Next" at bounding box center [1083, 466] width 57 height 17
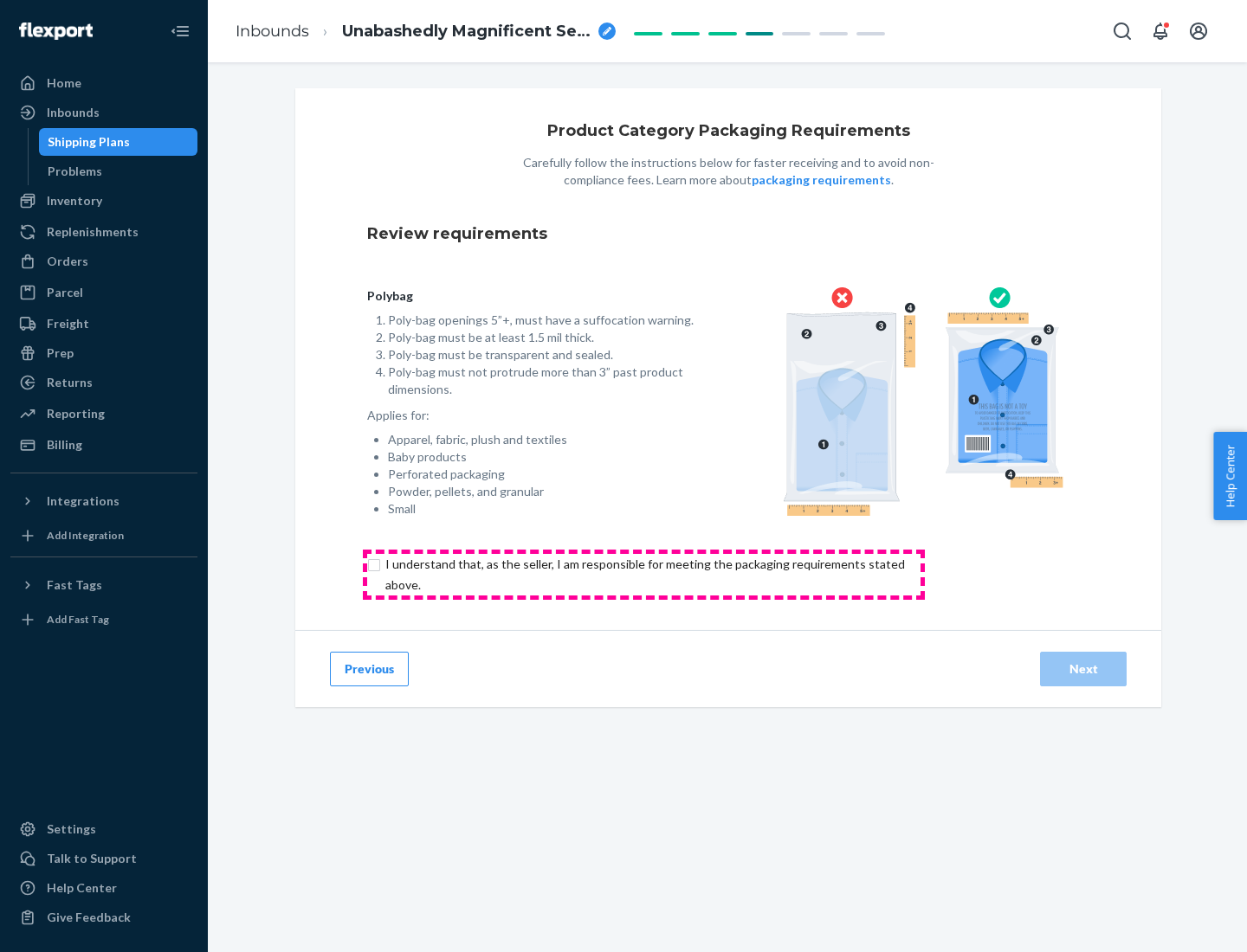
click at [643, 574] on input "checkbox" at bounding box center [655, 575] width 575 height 42
checkbox input "true"
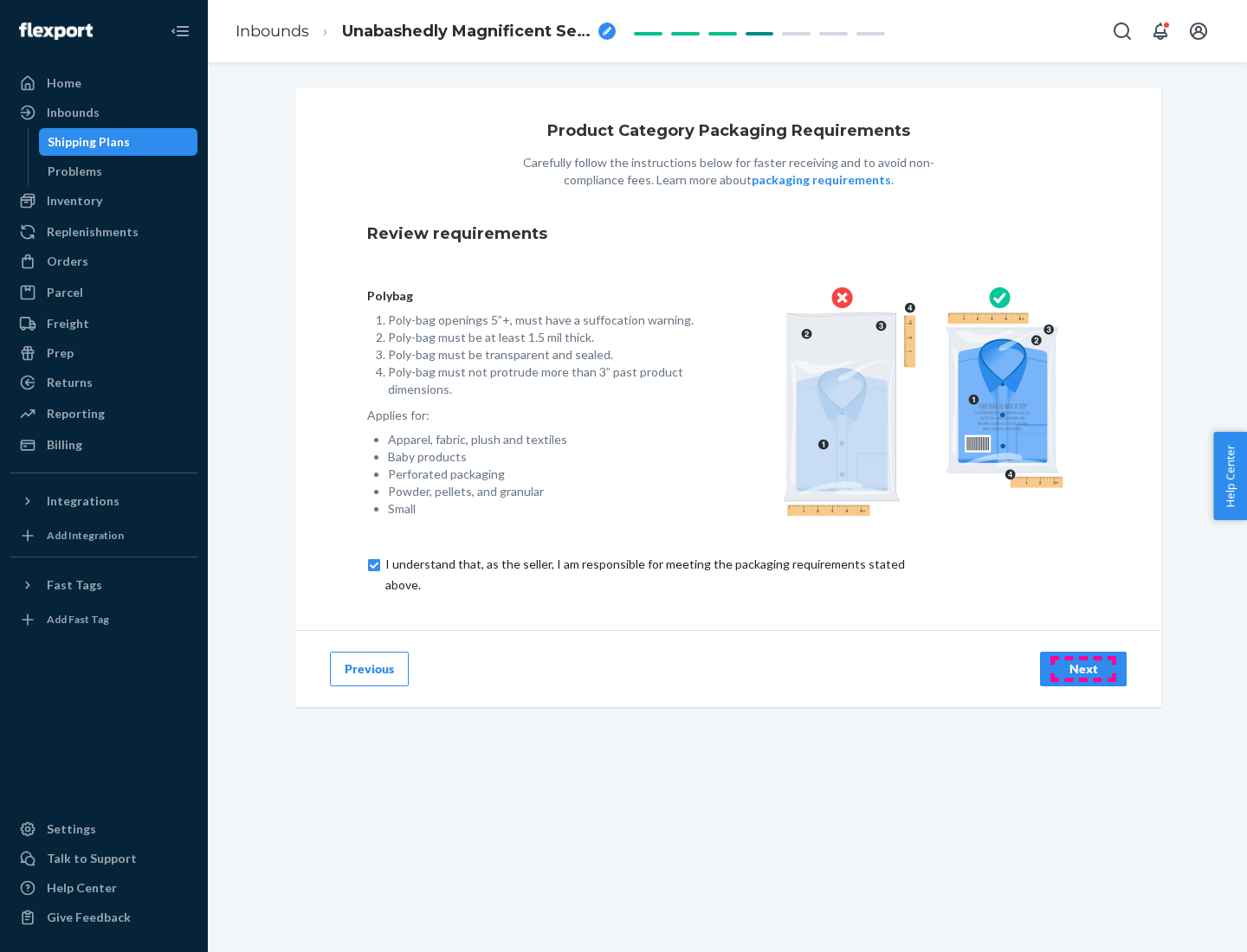
click at [1084, 669] on div "Next" at bounding box center [1083, 669] width 57 height 17
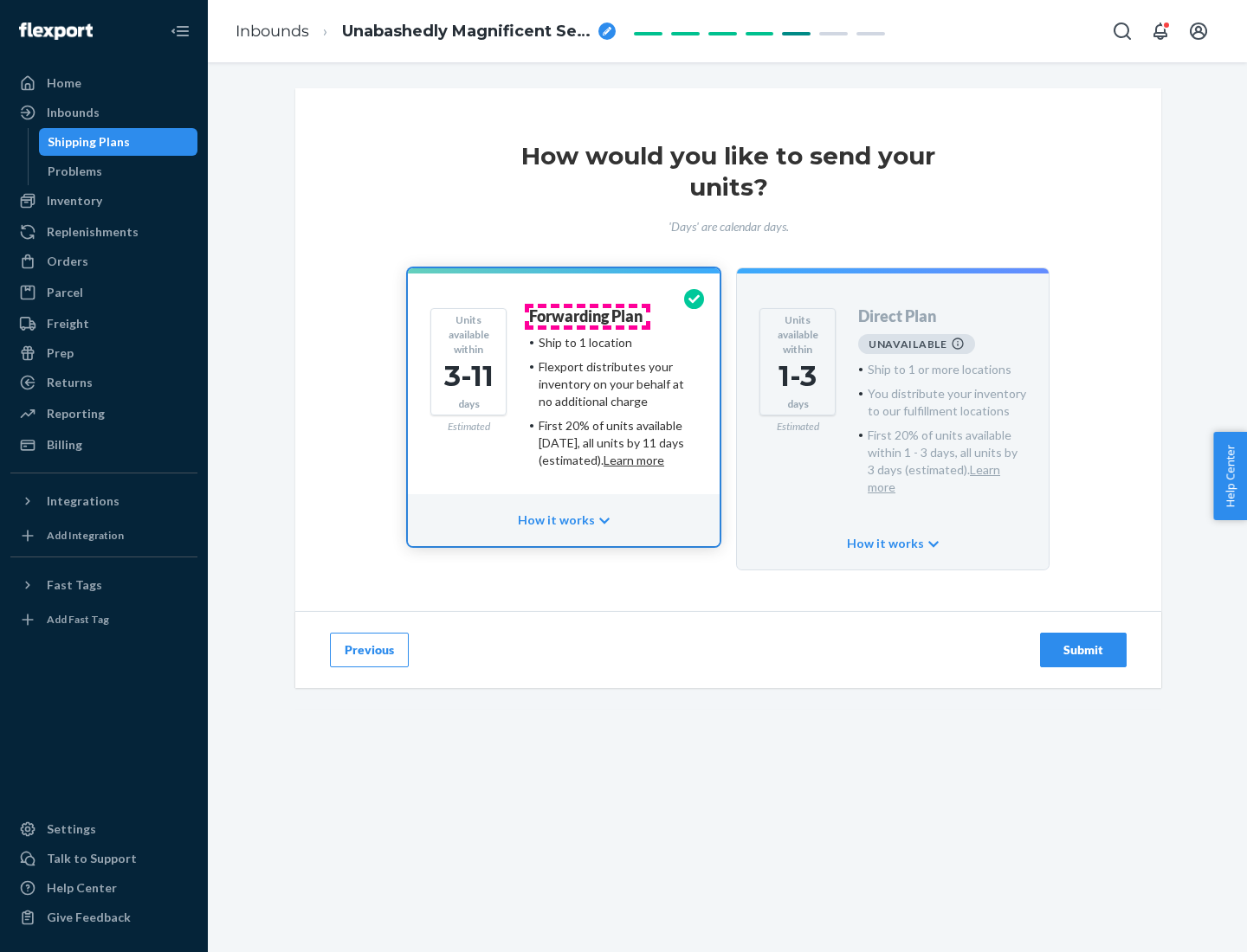
click at [587, 316] on h4 "Forwarding Plan" at bounding box center [585, 317] width 113 height 17
click at [1084, 642] on div "Submit" at bounding box center [1083, 650] width 57 height 17
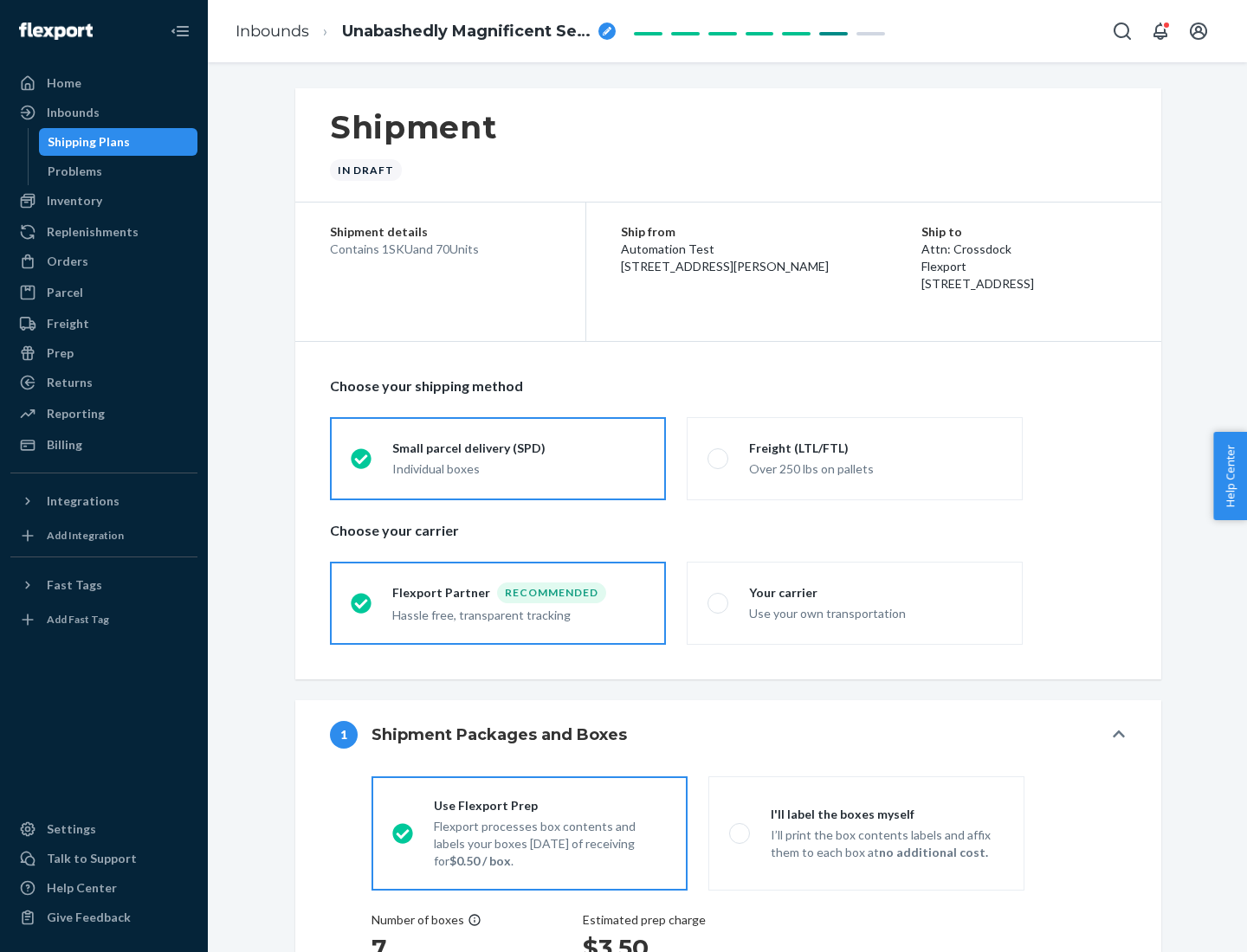
radio input "true"
radio input "false"
radio input "true"
radio input "false"
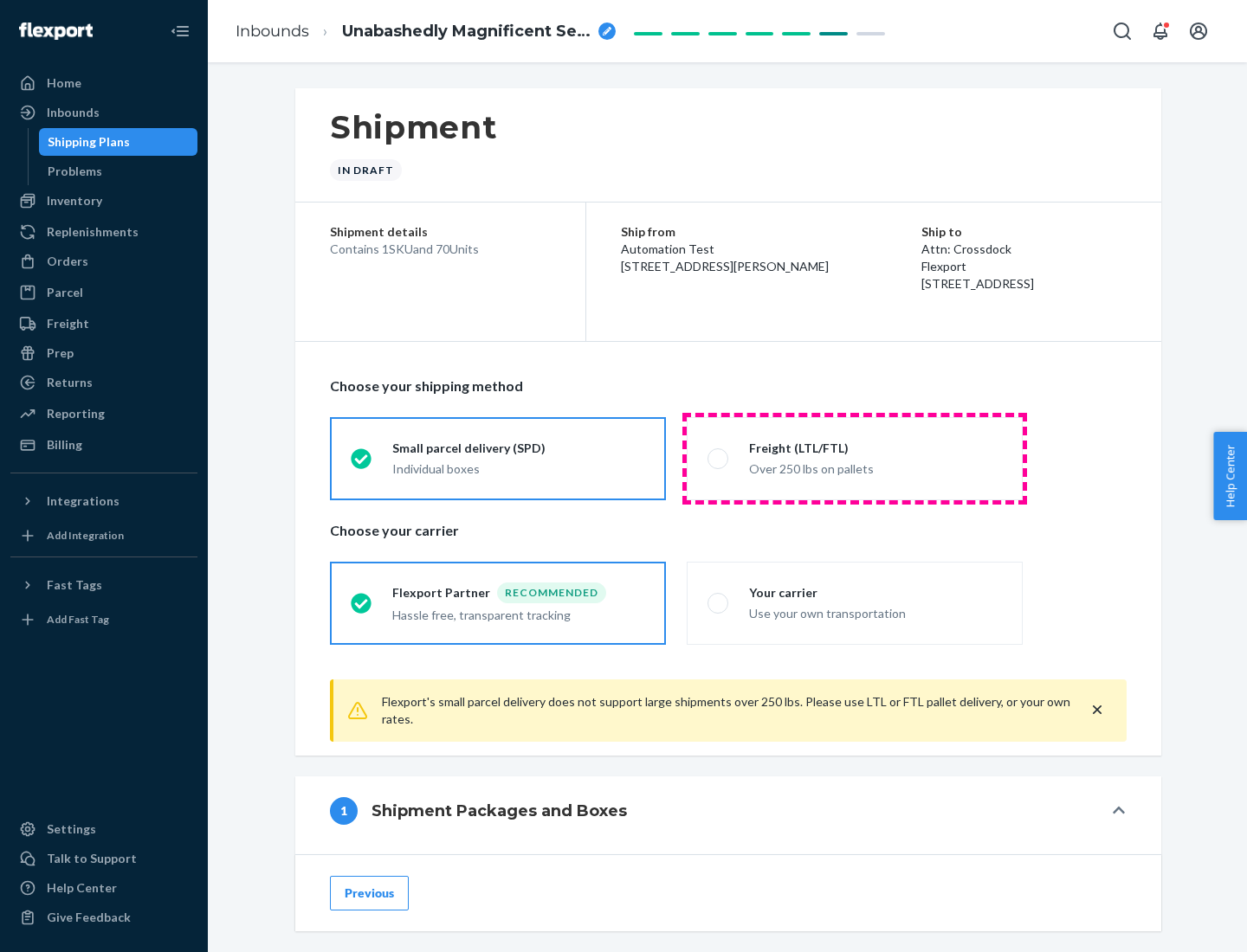
click at [855, 458] on div "Over 250 lbs on pallets" at bounding box center [875, 467] width 253 height 21
click at [719, 458] on input "Freight (LTL/FTL) Over 250 lbs on pallets" at bounding box center [712, 458] width 11 height 11
radio input "true"
radio input "false"
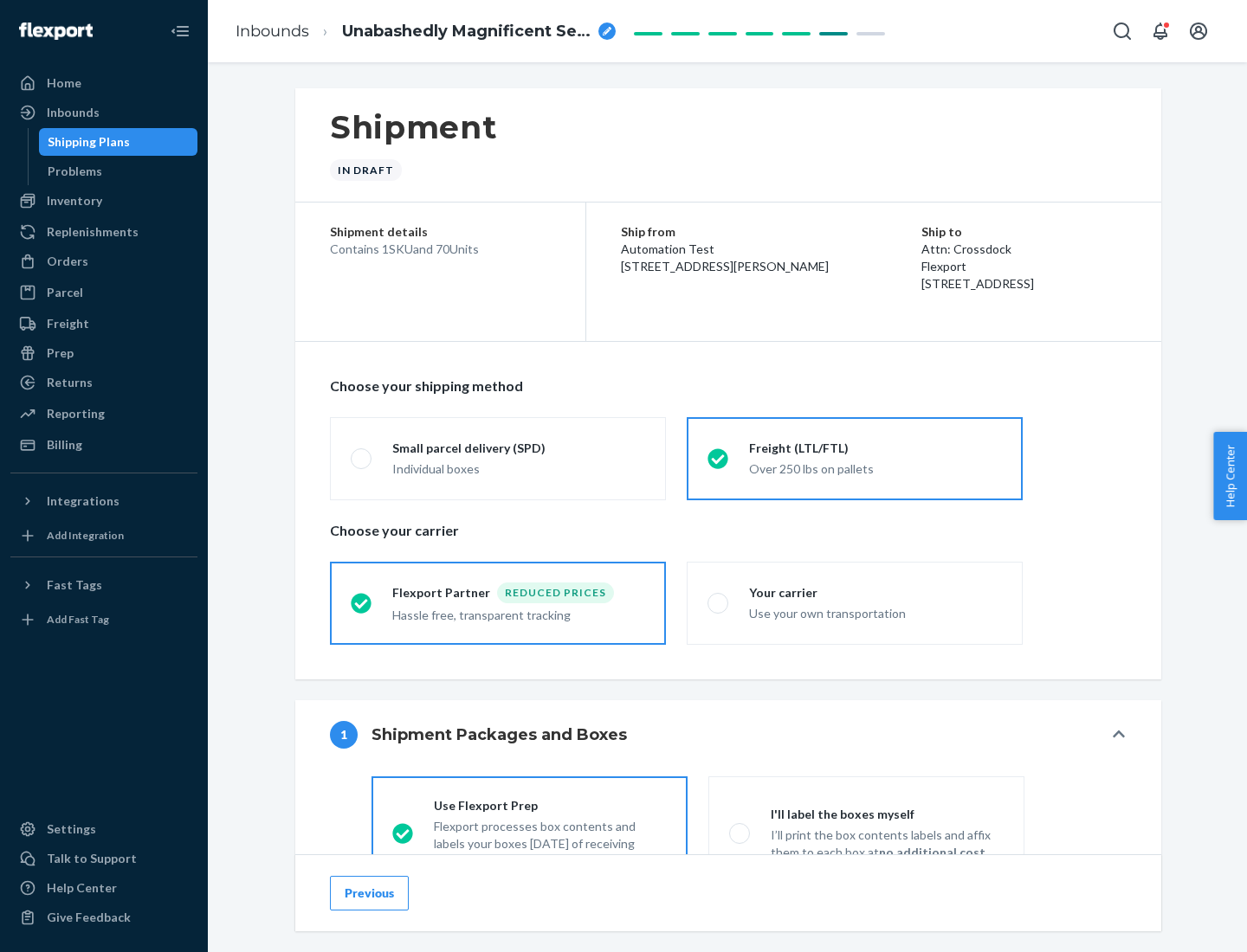
scroll to position [96, 0]
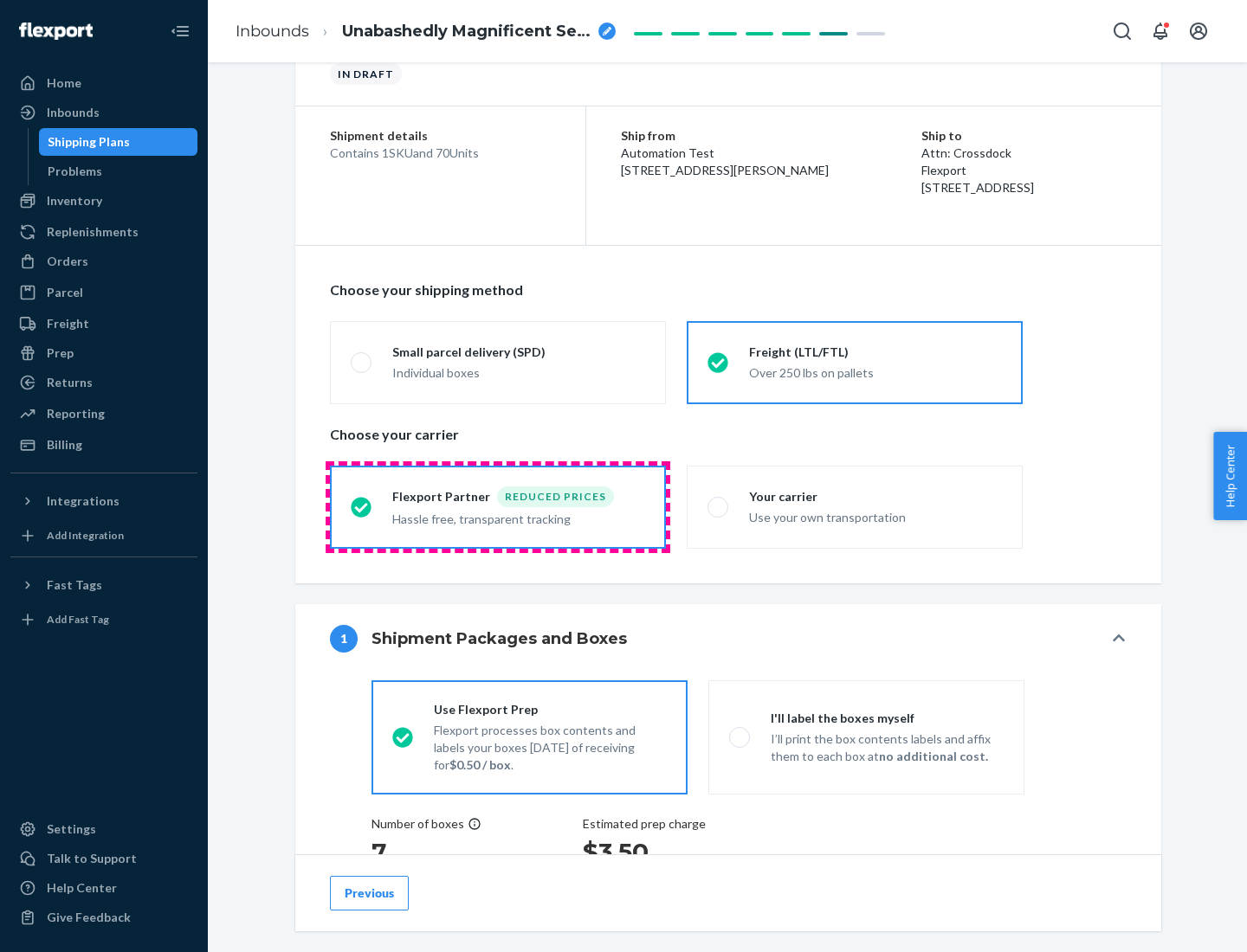
click at [498, 507] on div "Hassle free, transparent tracking" at bounding box center [518, 517] width 253 height 21
click at [362, 506] on input "Flexport Partner Reduced prices Hassle free, transparent tracking" at bounding box center [356, 506] width 11 height 11
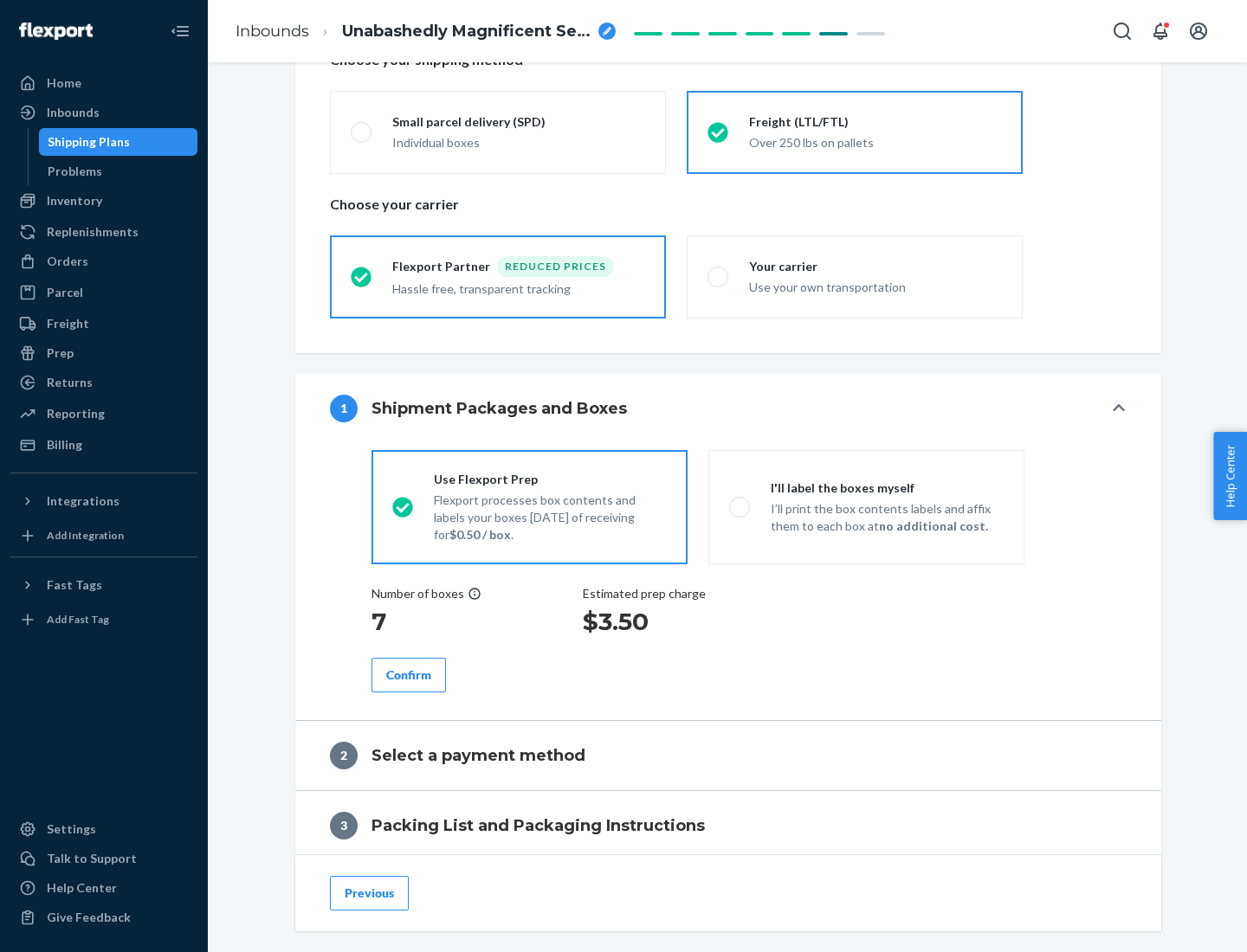
click at [866, 506] on p "I’ll print the box contents labels and affix them to each box at no additional …" at bounding box center [887, 517] width 233 height 34
click at [741, 506] on input "I'll label the boxes myself I’ll print the box contents labels and affix them t…" at bounding box center [734, 506] width 11 height 11
radio input "true"
radio input "false"
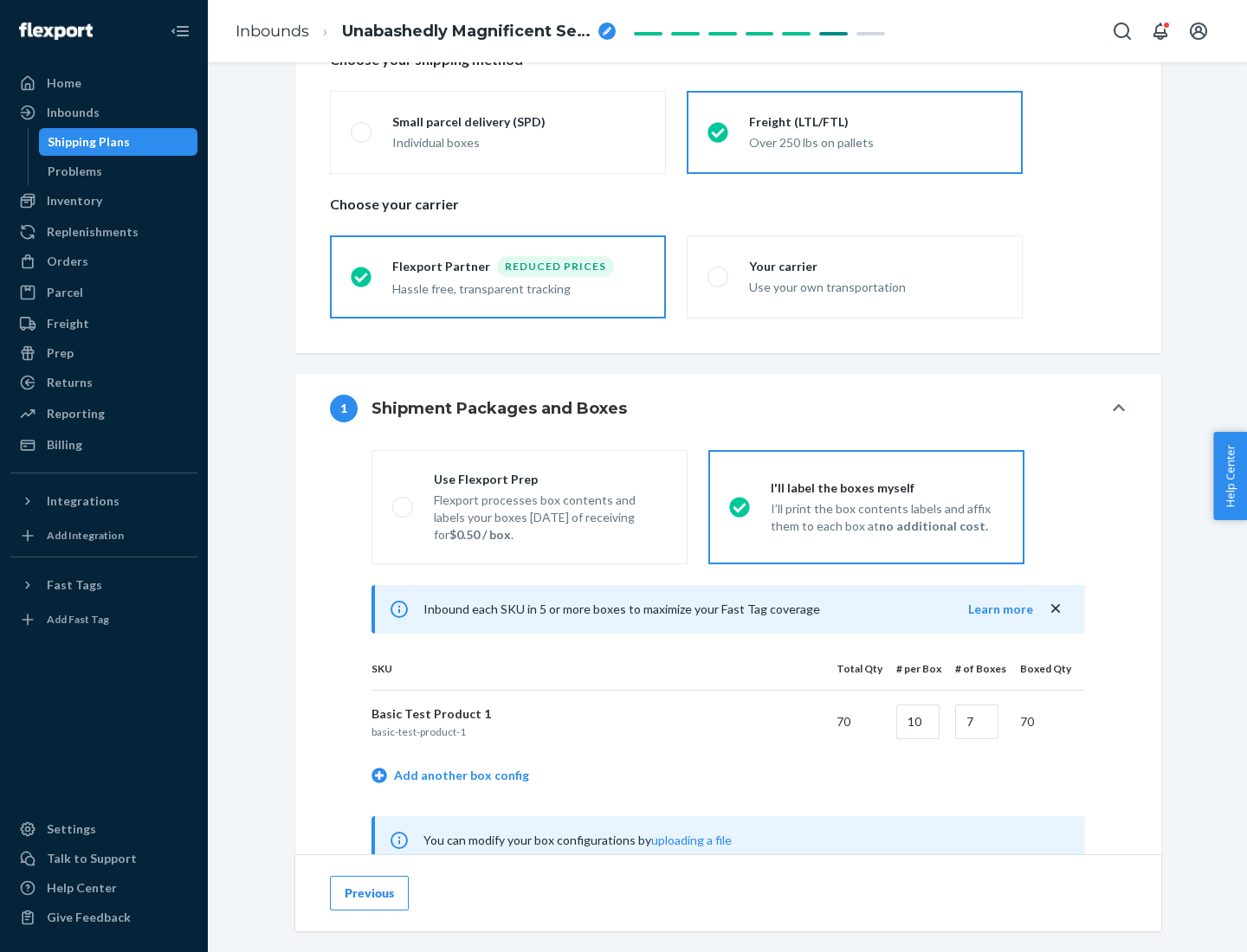
scroll to position [541, 0]
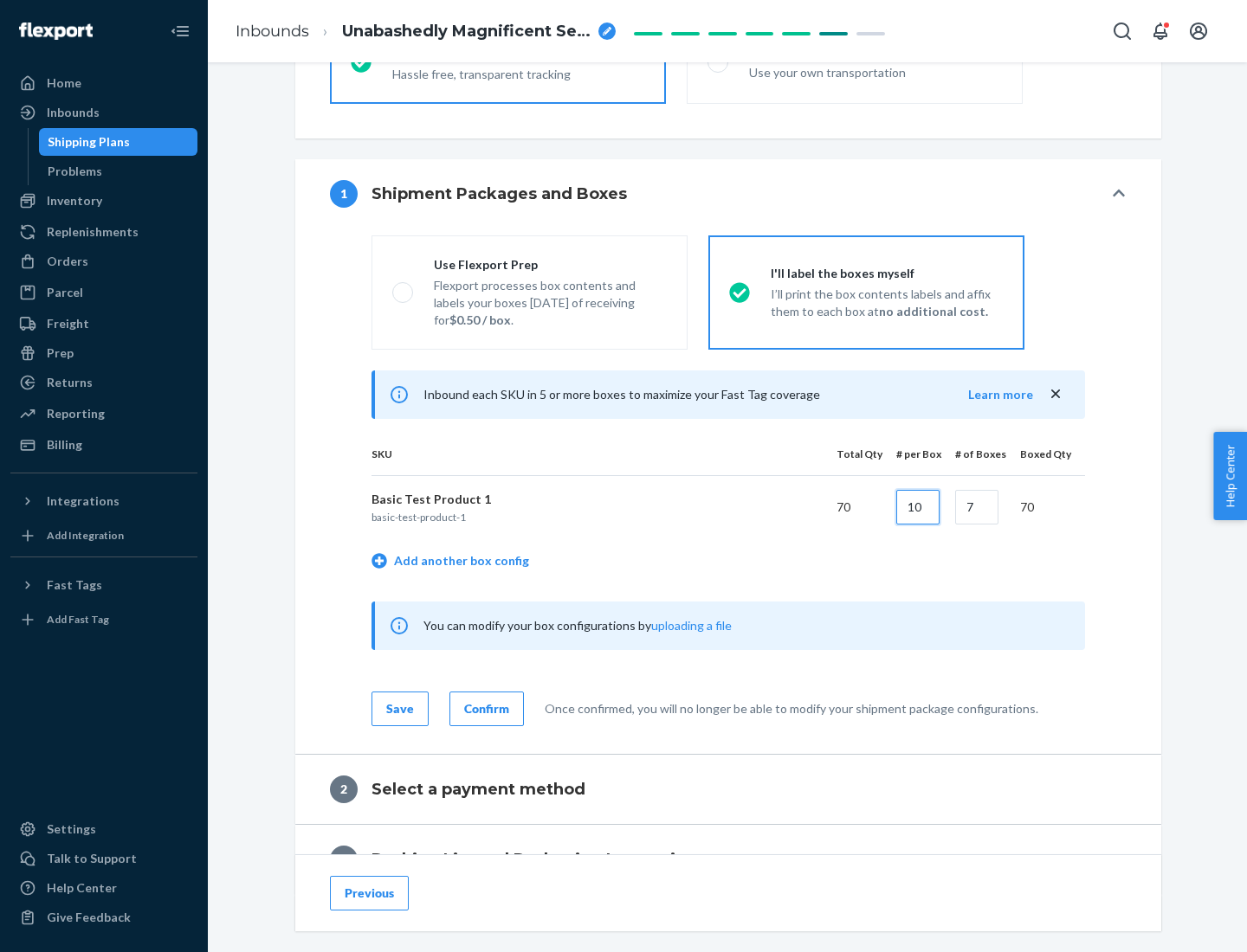
type input "10"
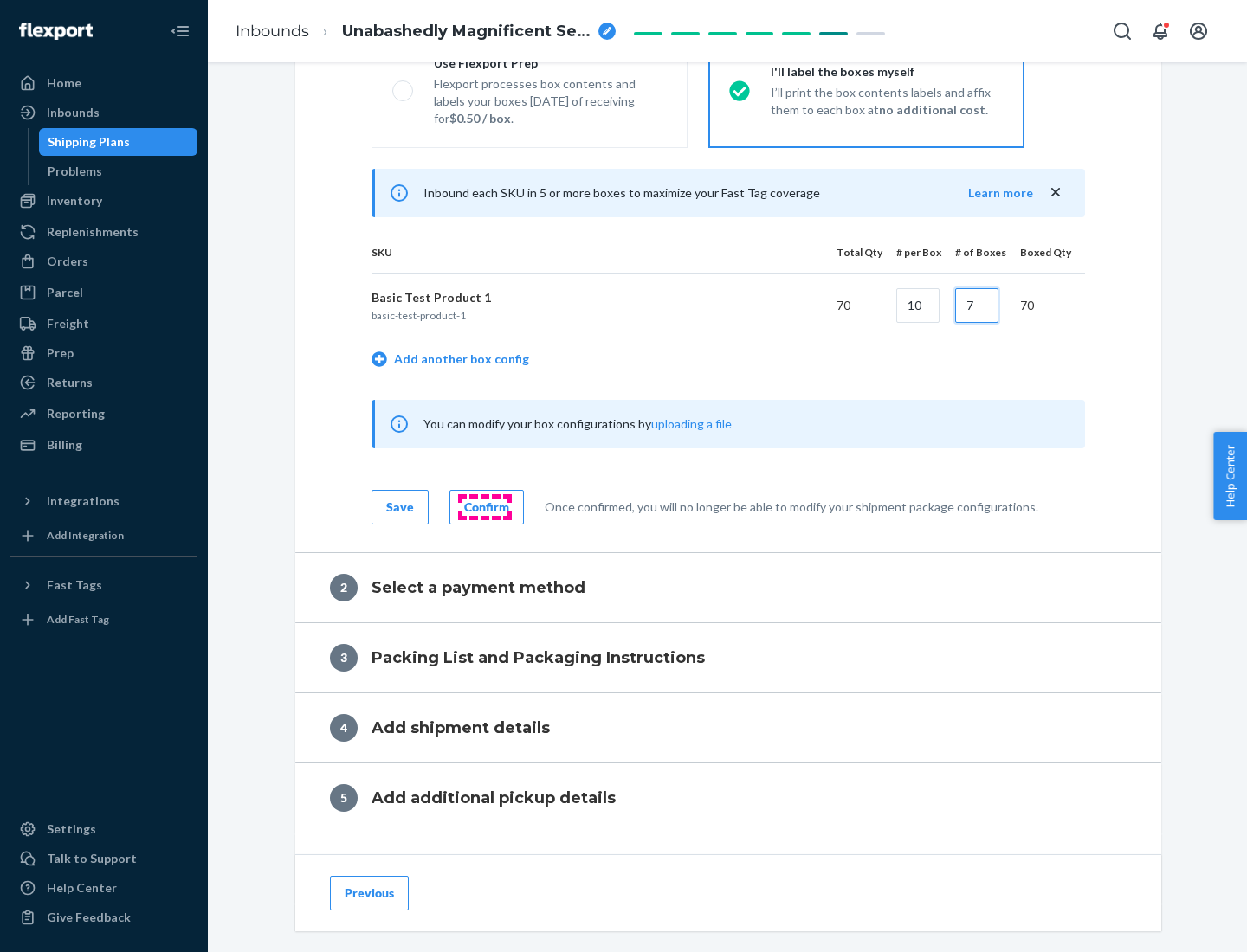
type input "7"
click at [484, 506] on div "Confirm" at bounding box center [486, 507] width 45 height 17
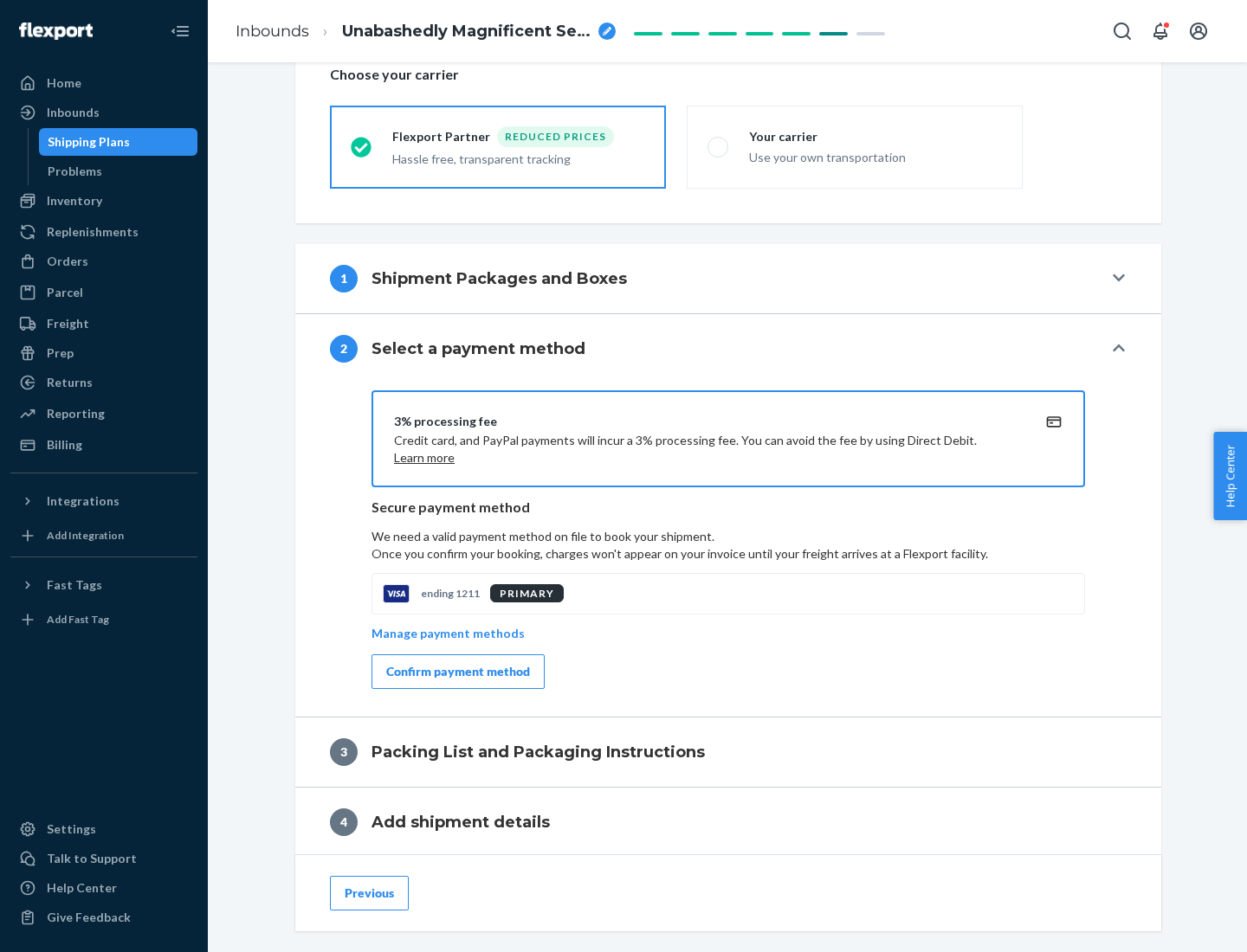
scroll to position [621, 0]
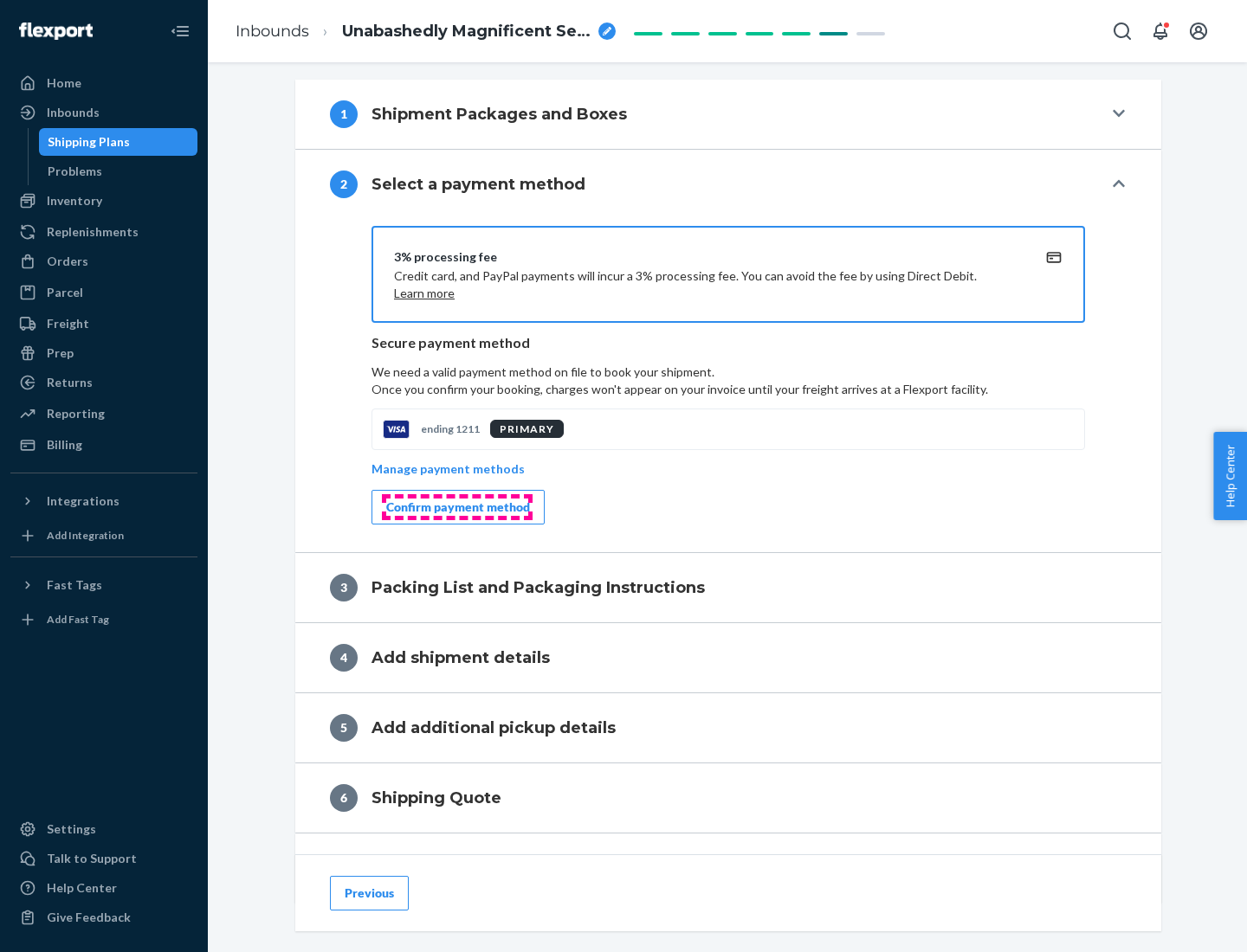
click at [457, 507] on div "Confirm payment method" at bounding box center [458, 507] width 143 height 17
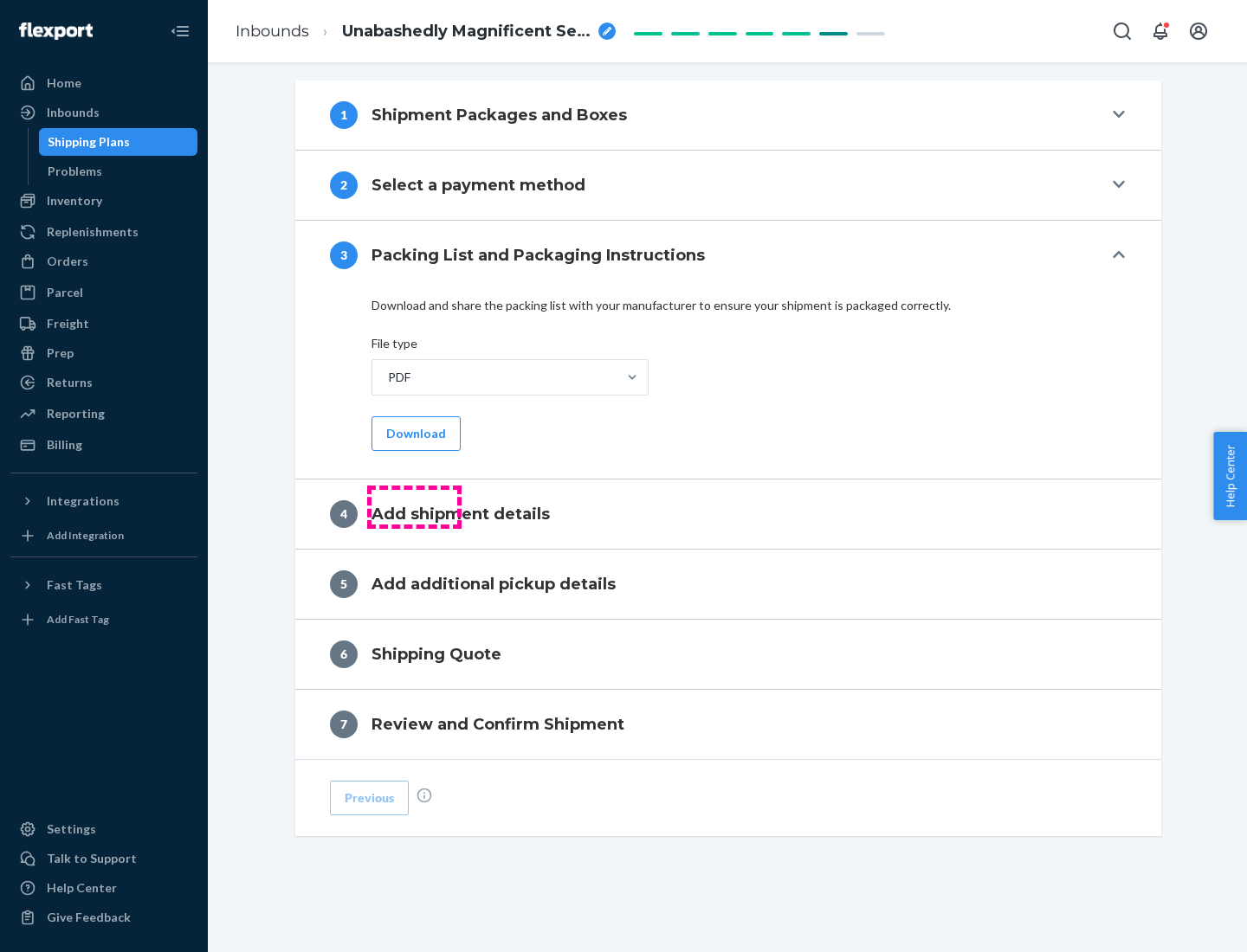
scroll to position [546, 0]
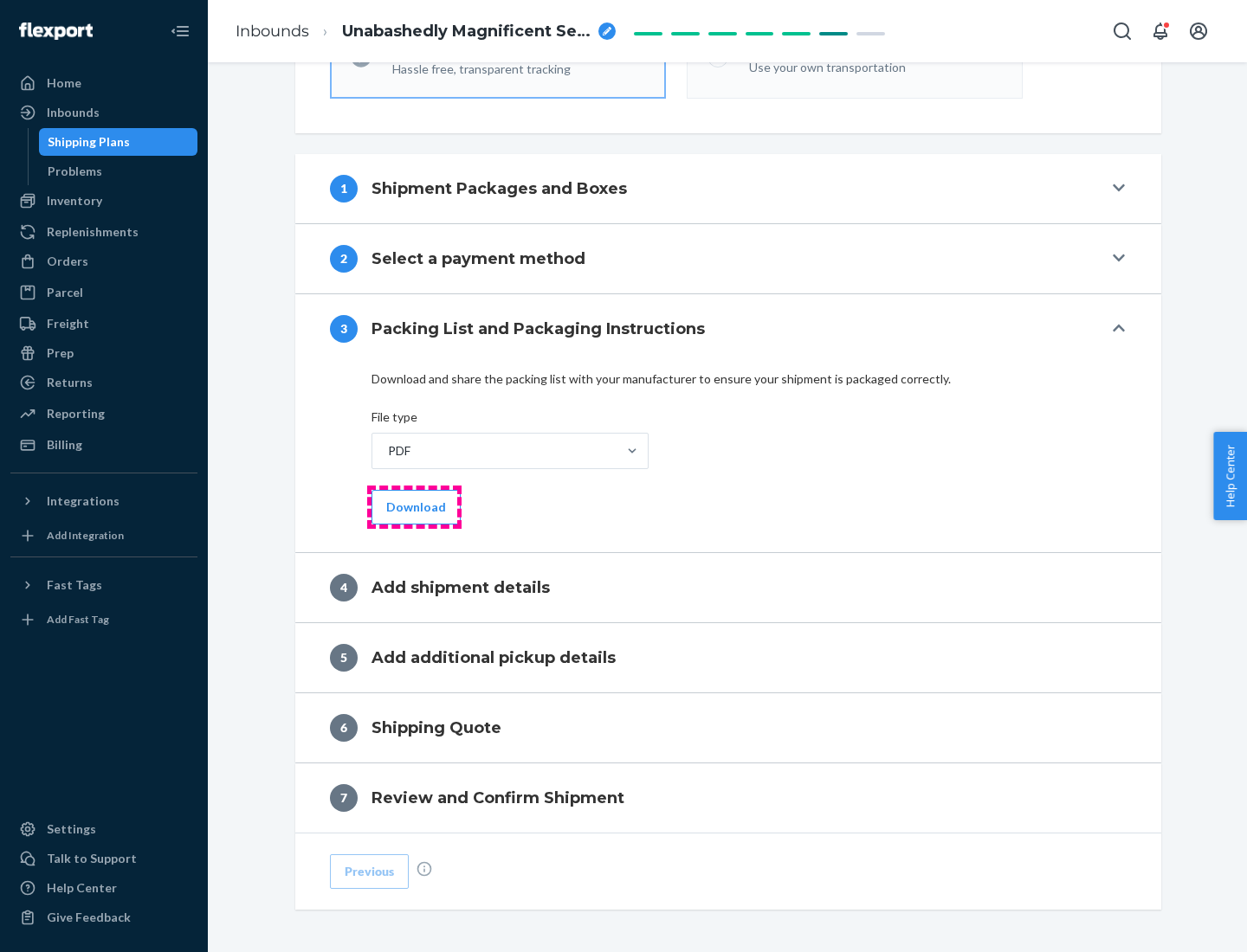
click at [414, 506] on button "Download" at bounding box center [416, 507] width 89 height 34
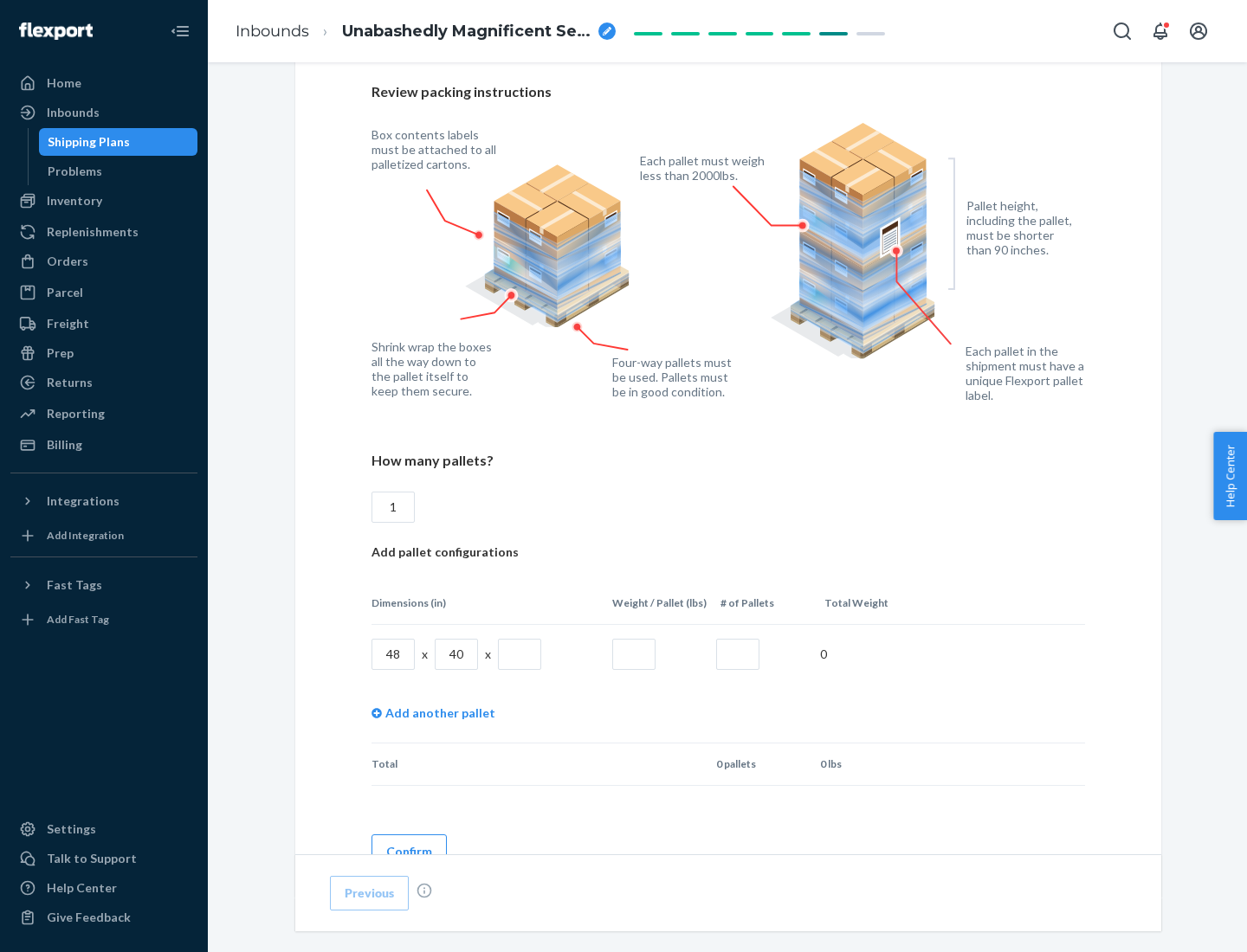
scroll to position [1188, 0]
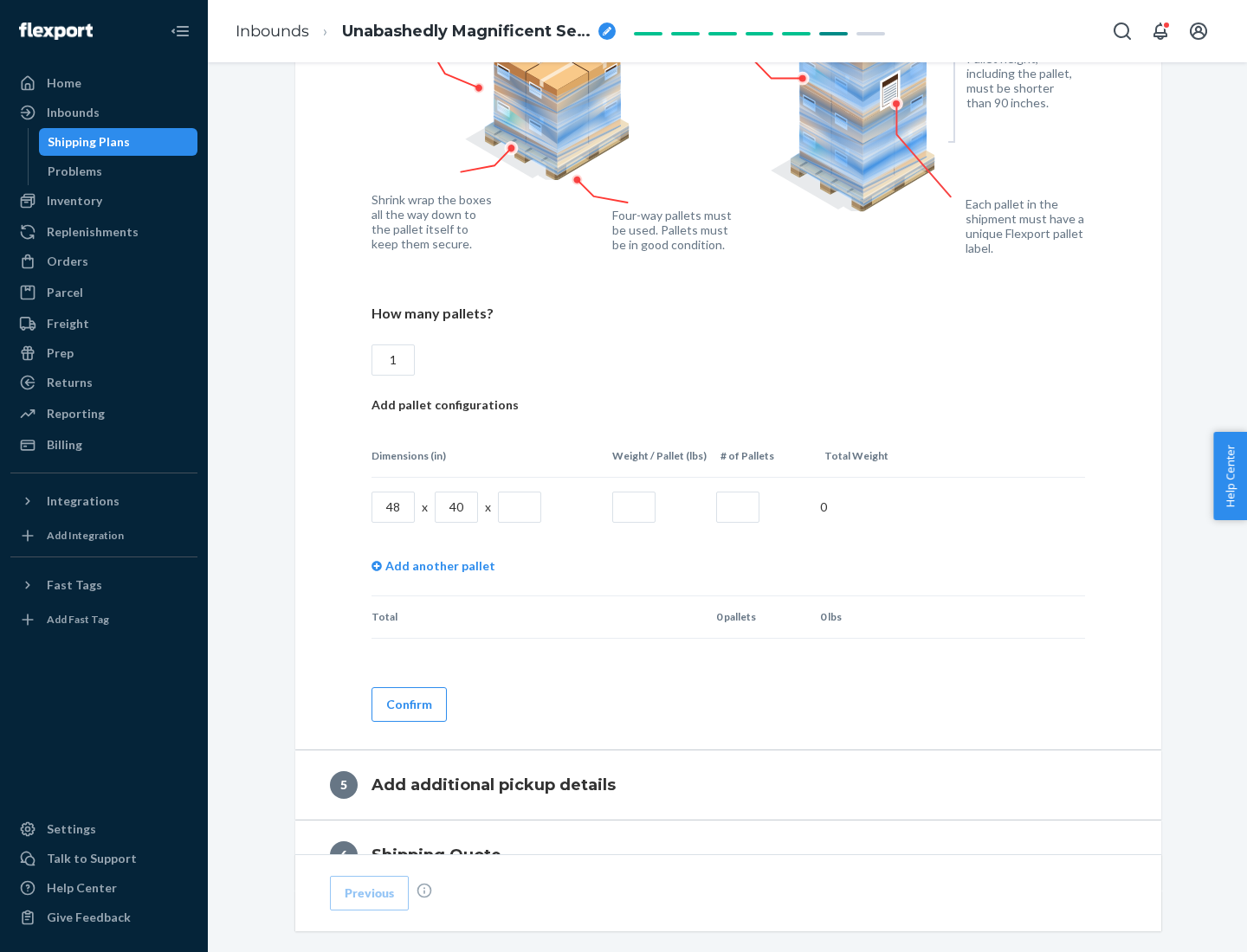
type input "1"
type input "40"
type input "200"
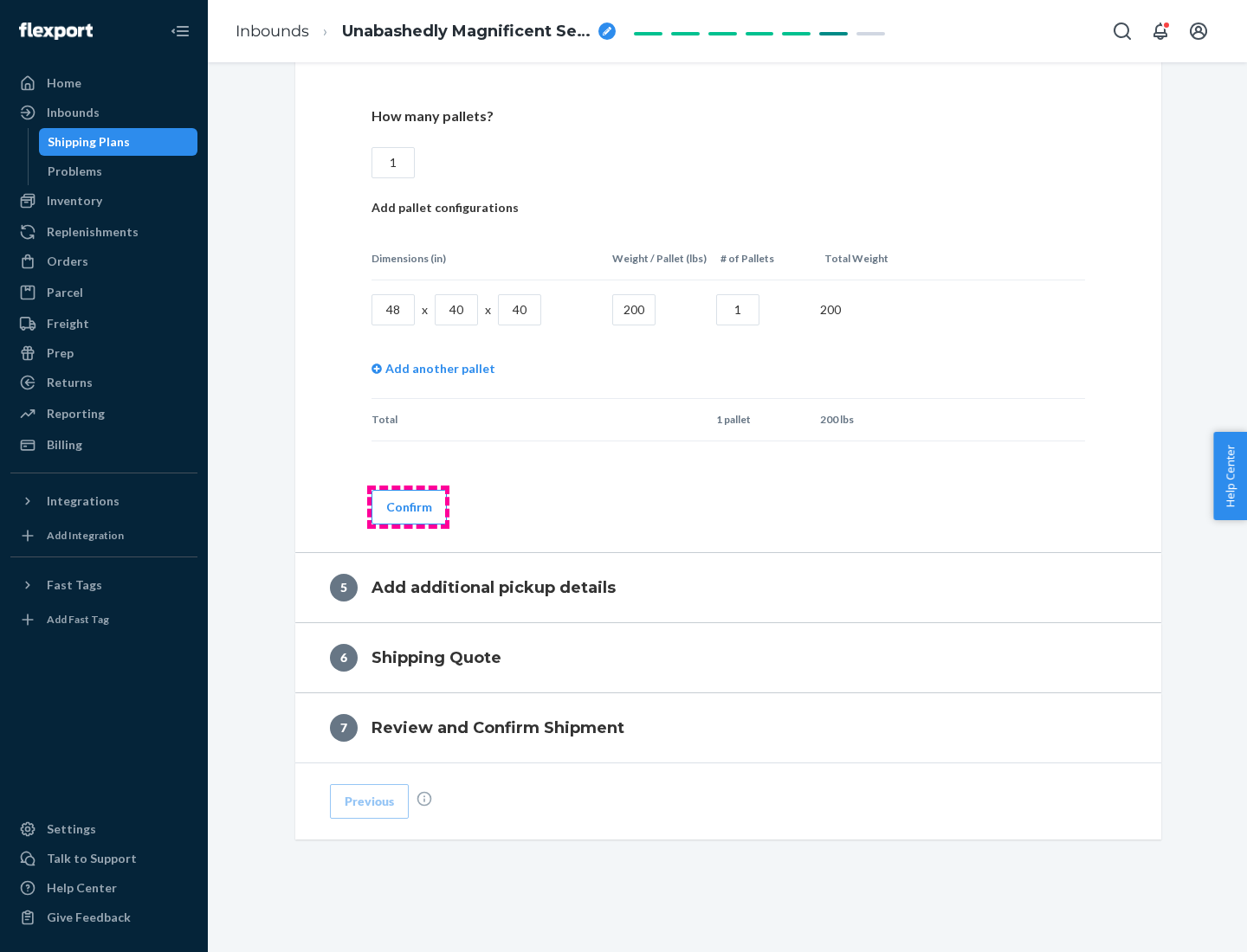
type input "1"
click at [407, 506] on button "Confirm" at bounding box center [408, 507] width 75 height 34
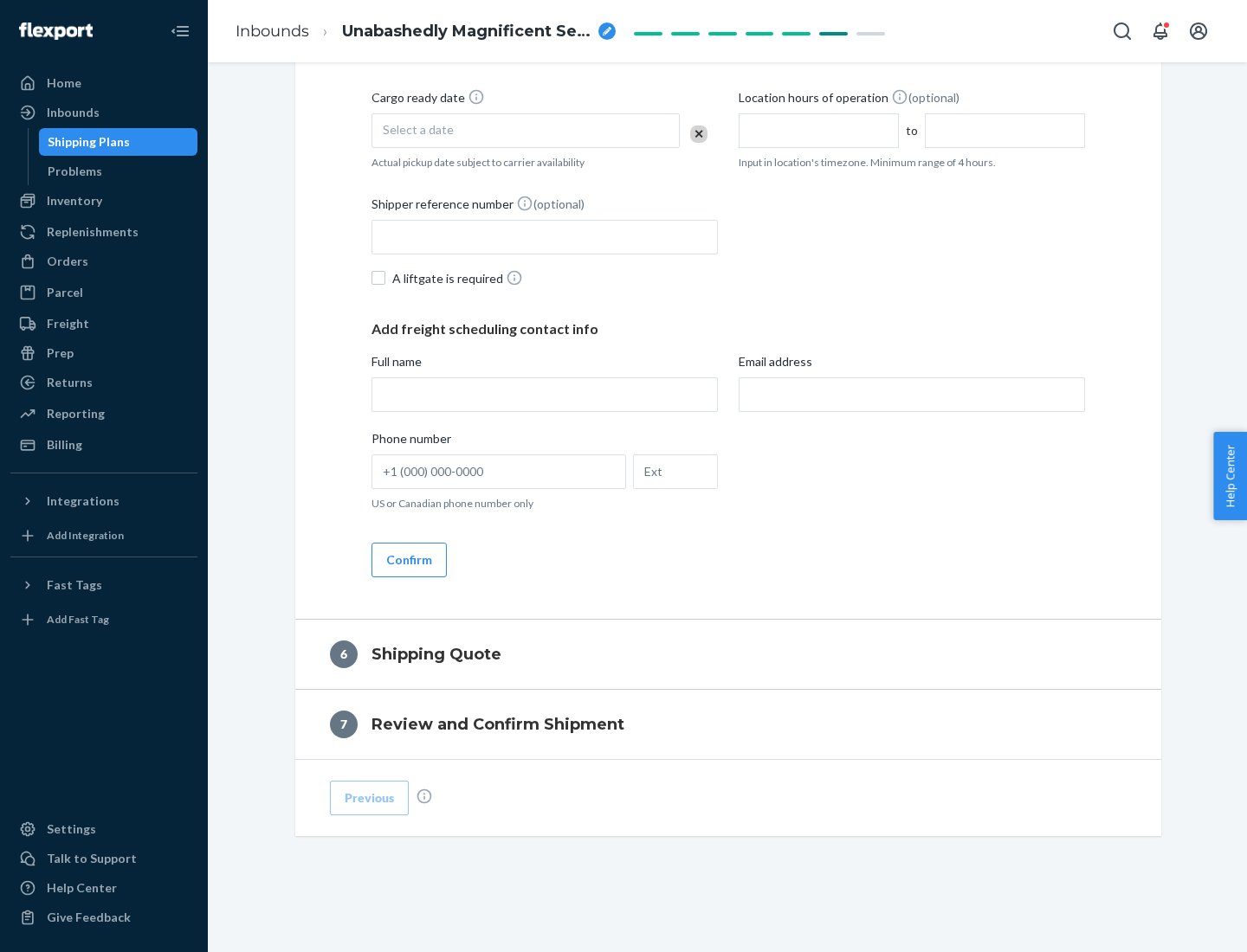
scroll to position [593, 0]
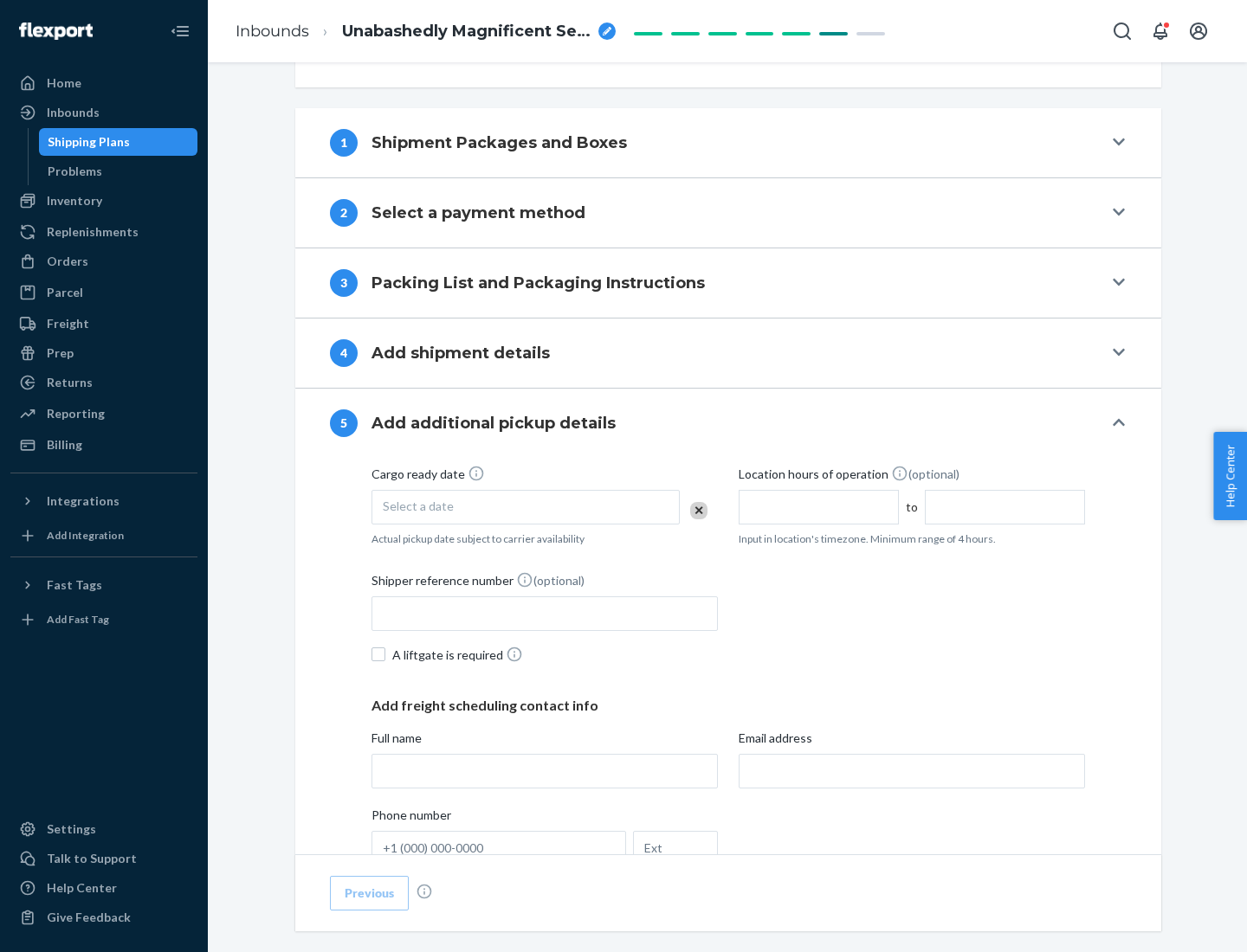
click at [525, 506] on div "Select a date" at bounding box center [525, 507] width 309 height 34
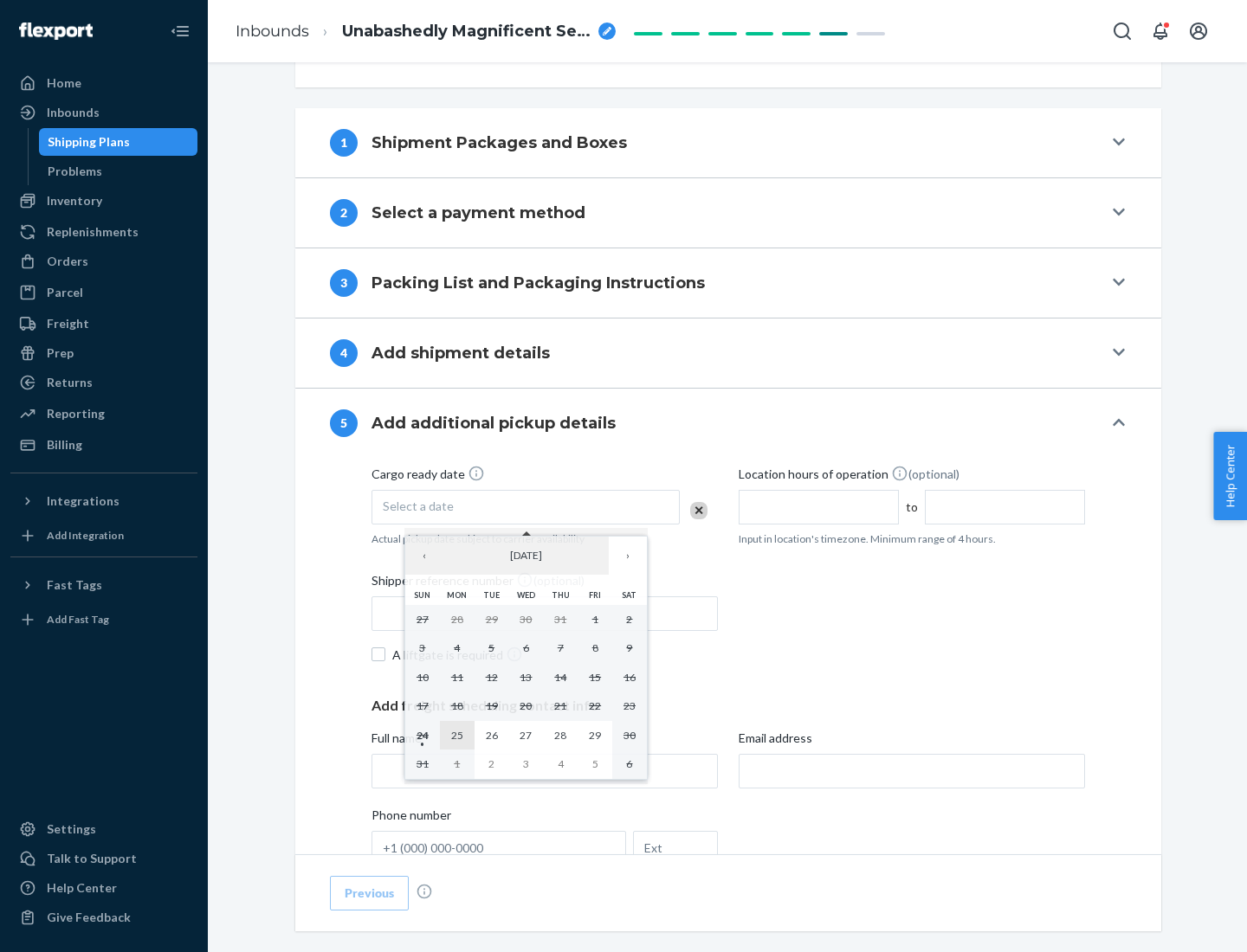
click at [457, 735] on abbr "25" at bounding box center [457, 735] width 12 height 13
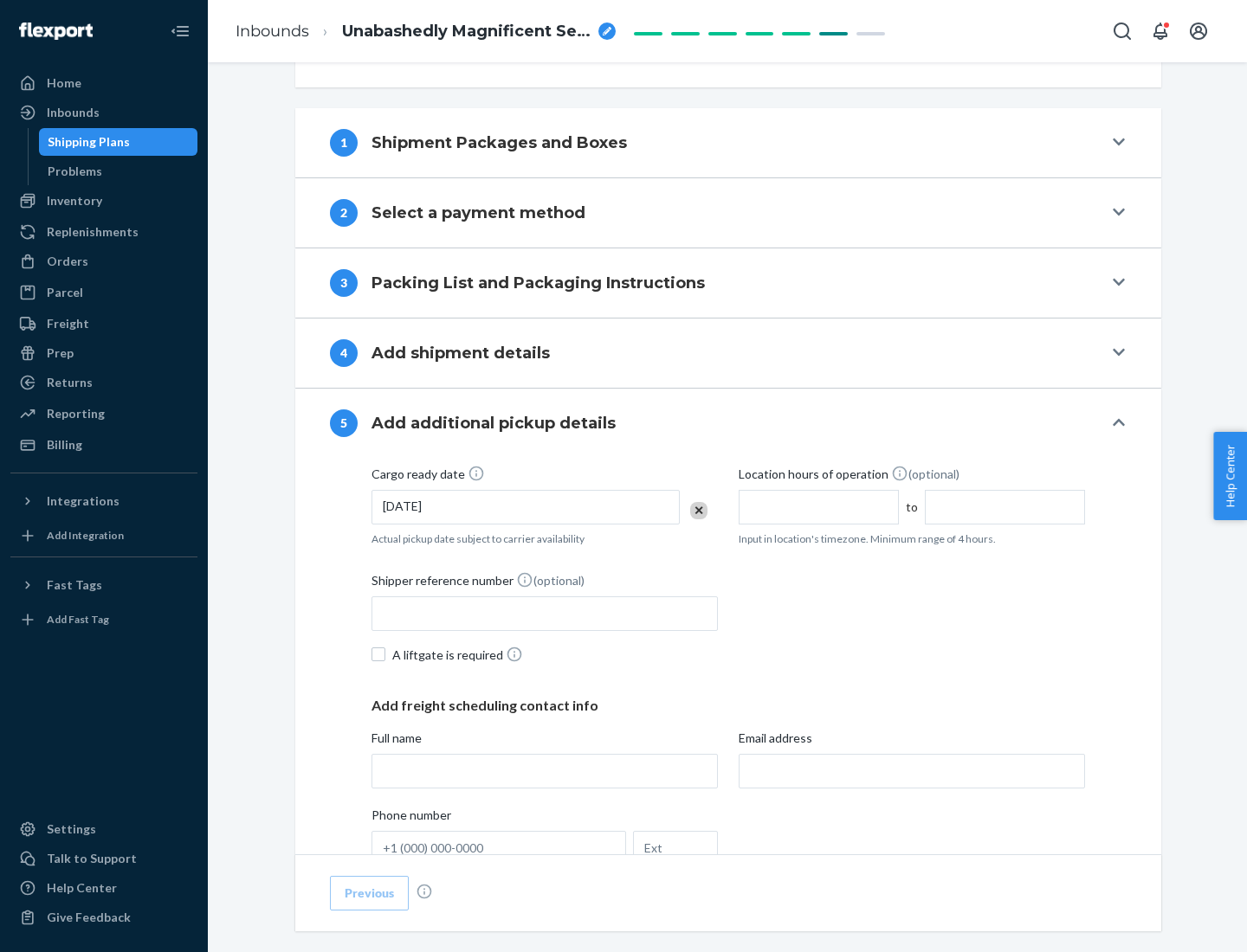
scroll to position [857, 0]
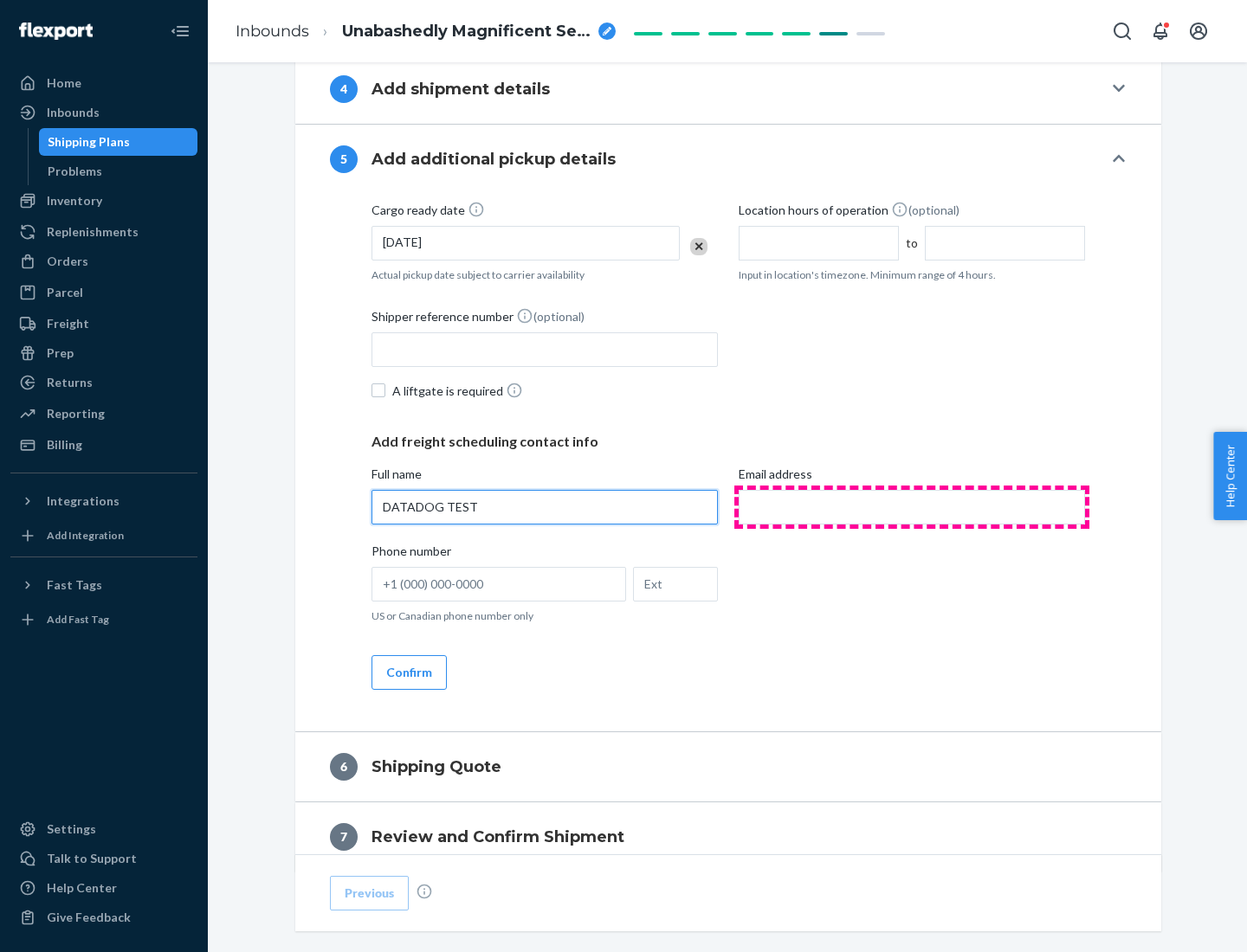
type input "DATADOG TEST"
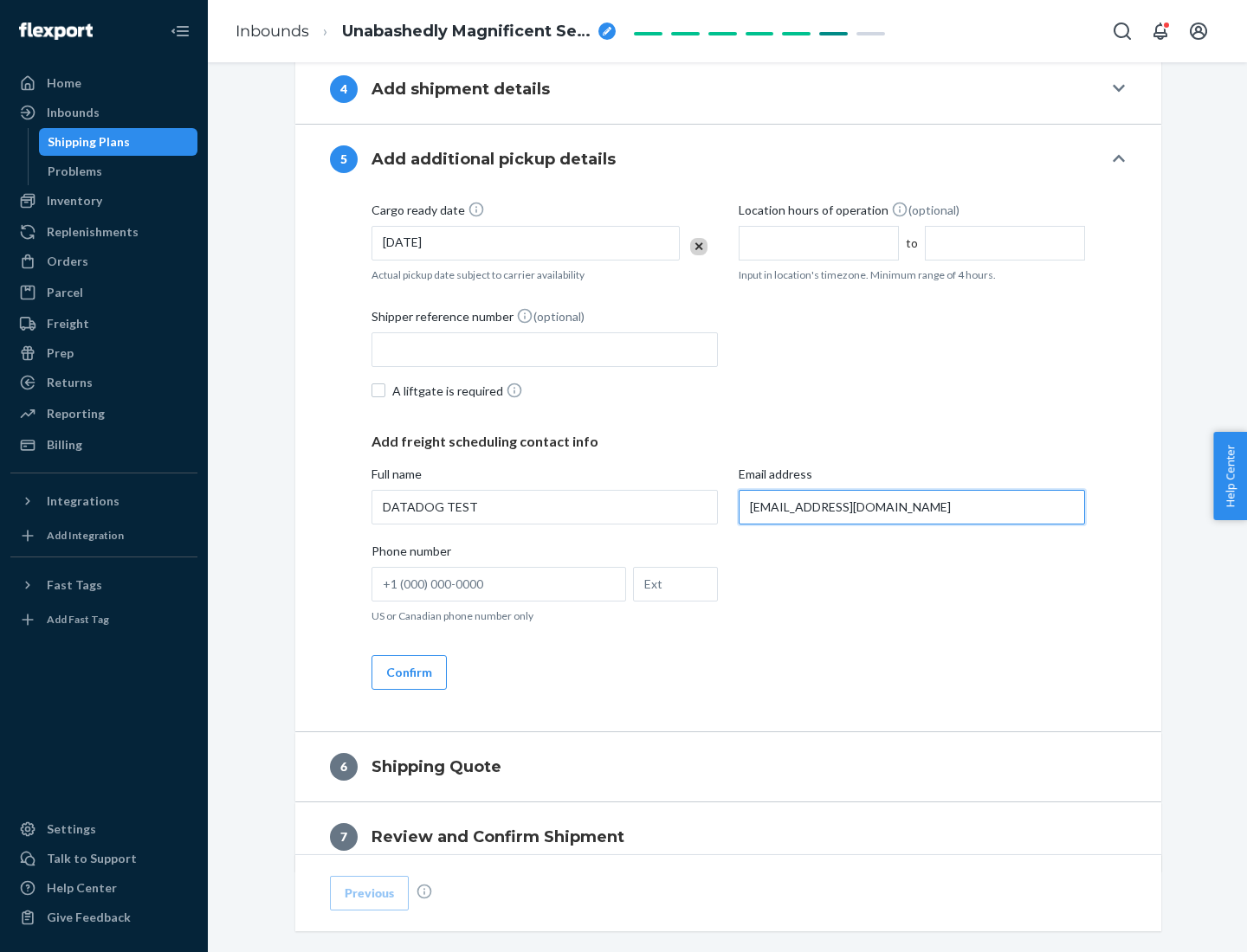
scroll to position [933, 0]
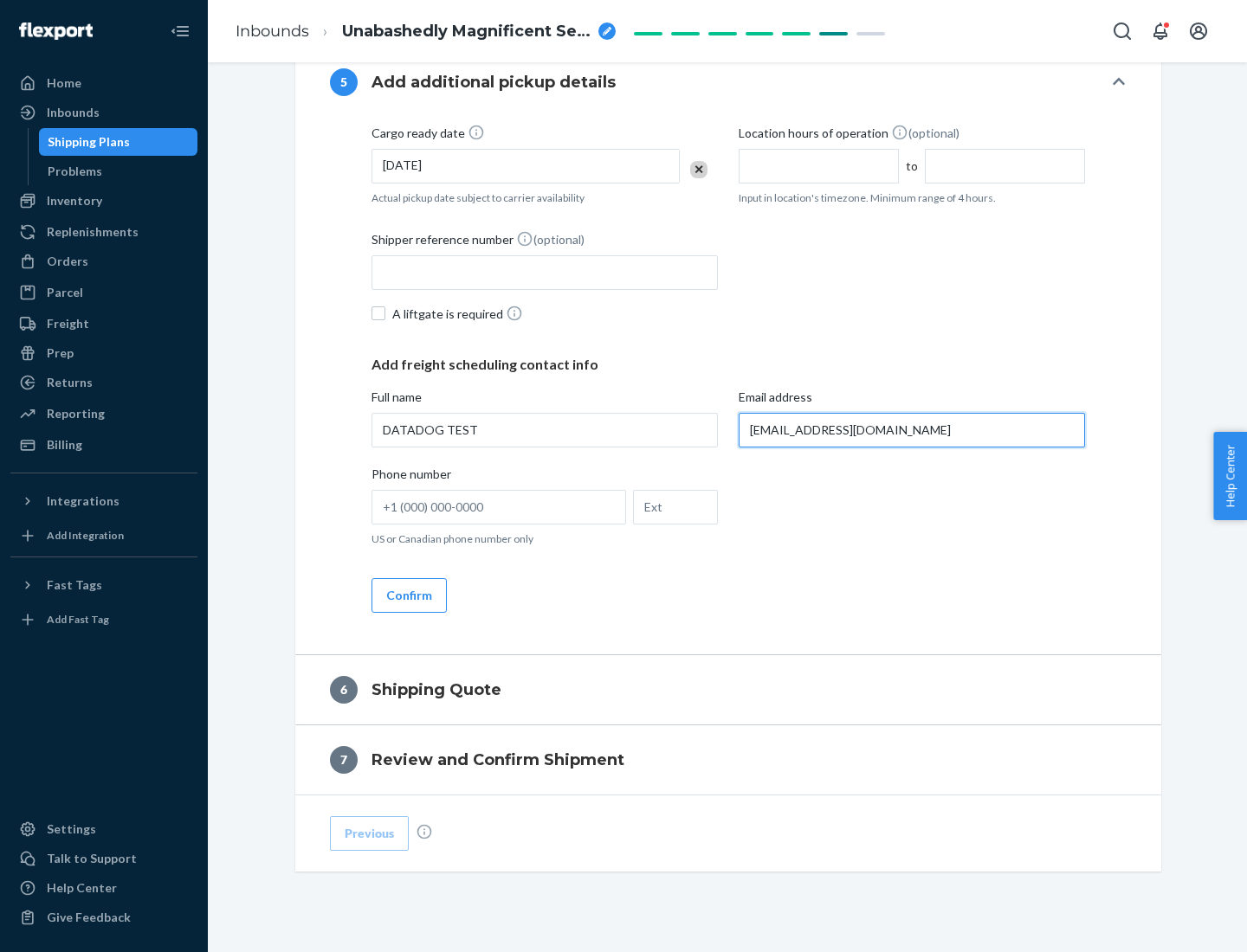
type input "[EMAIL_ADDRESS][DOMAIN_NAME]"
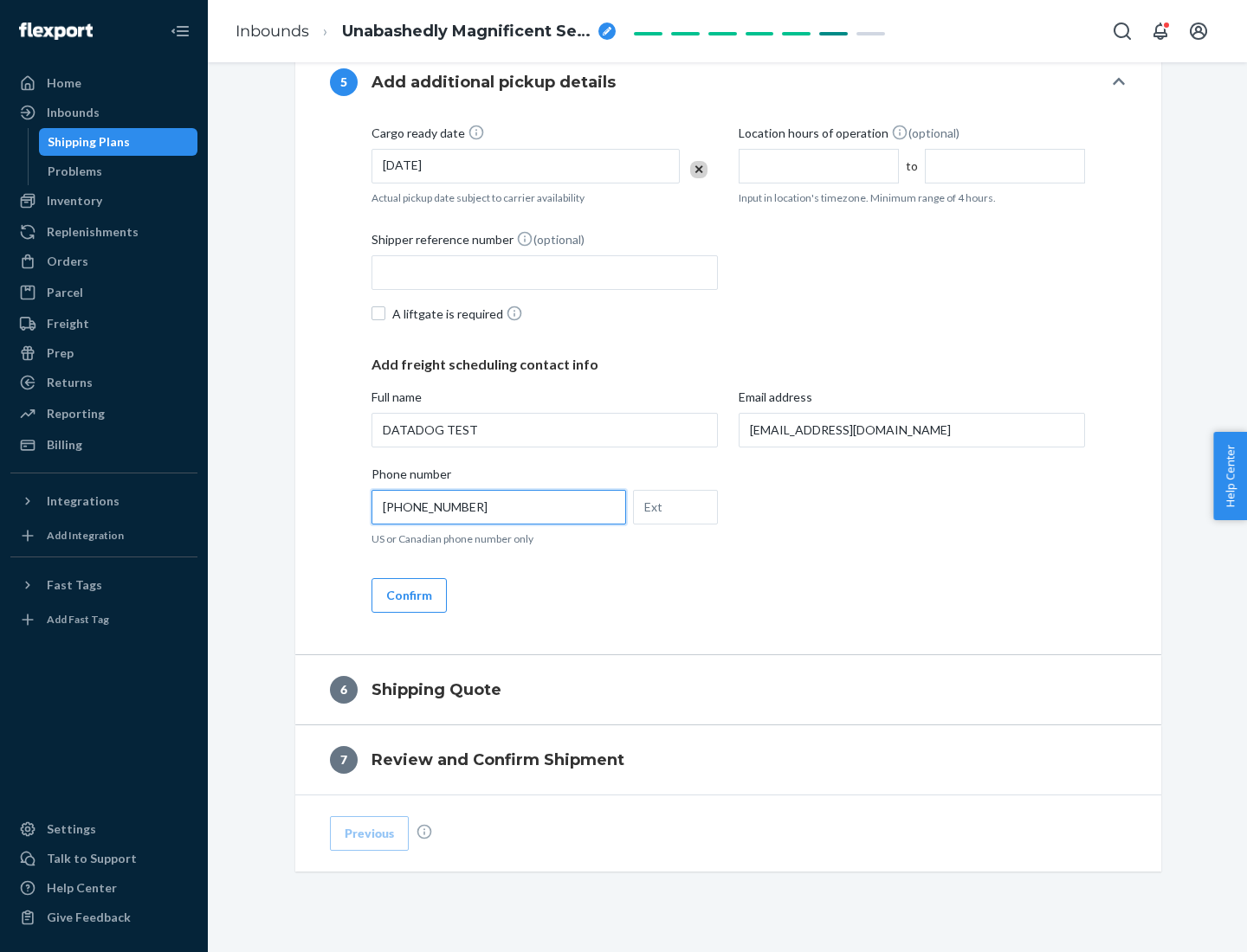
scroll to position [969, 0]
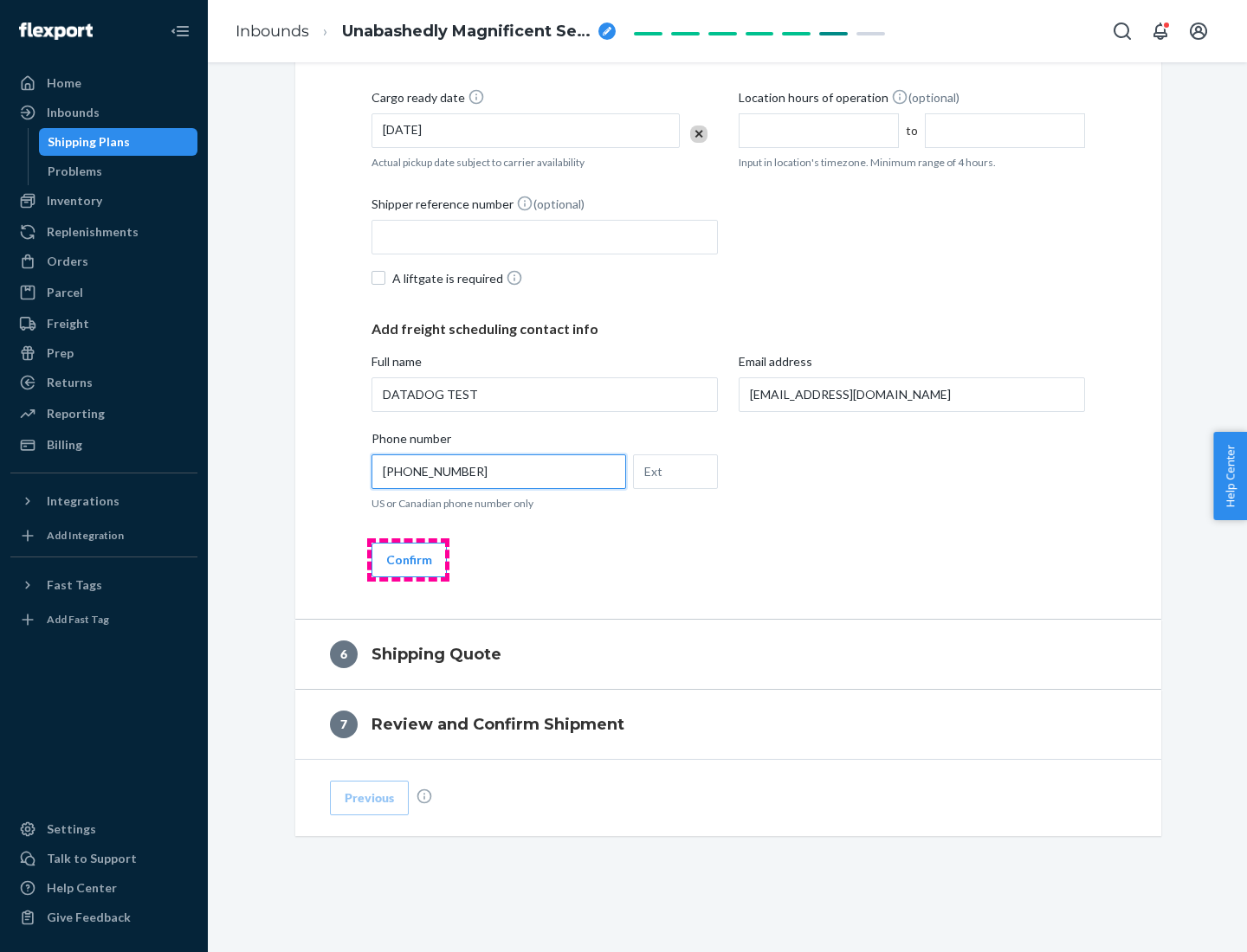
type input "[PHONE_NUMBER]"
click at [407, 559] on button "Confirm" at bounding box center [408, 560] width 75 height 34
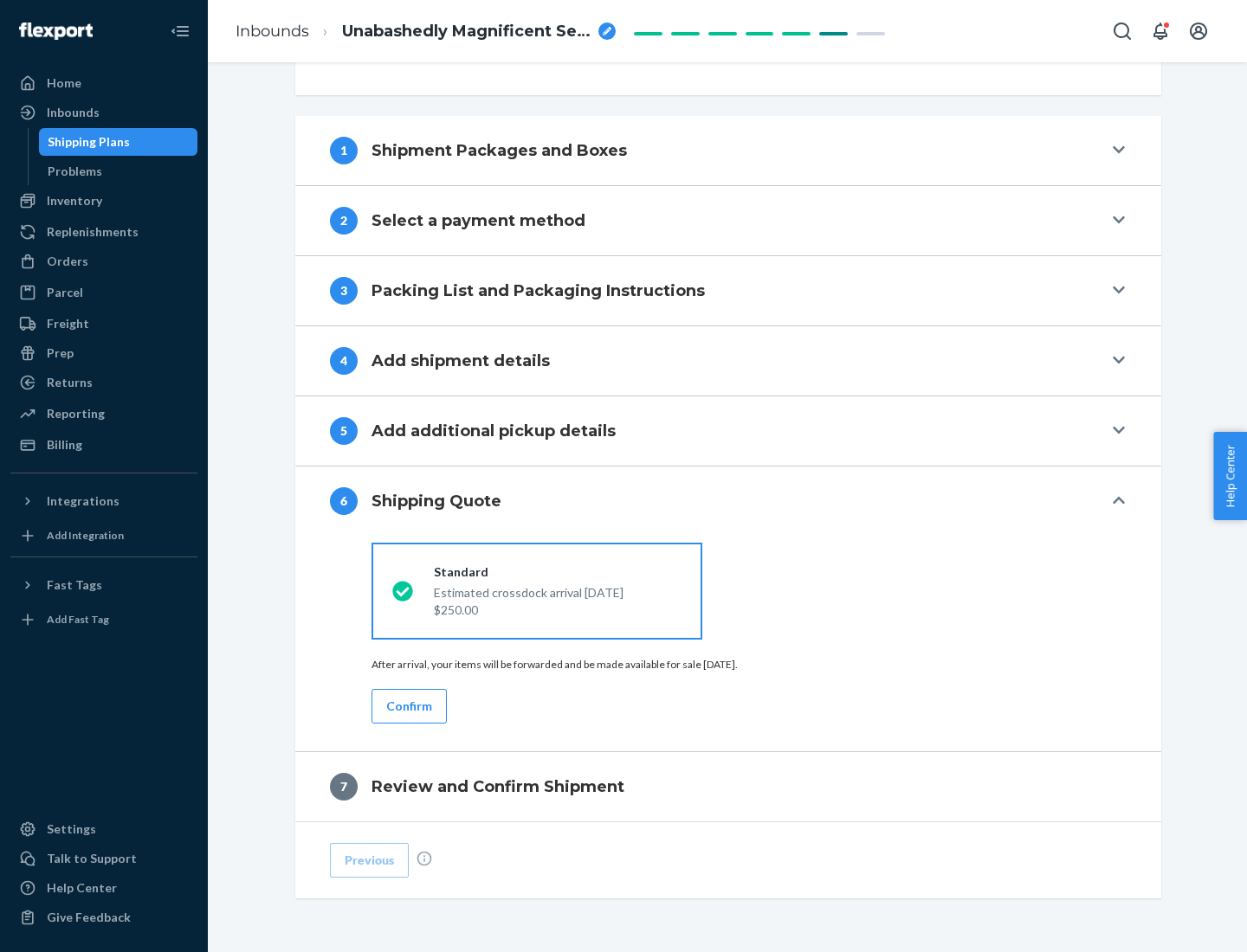
scroll to position [647, 0]
